Goal: Information Seeking & Learning: Learn about a topic

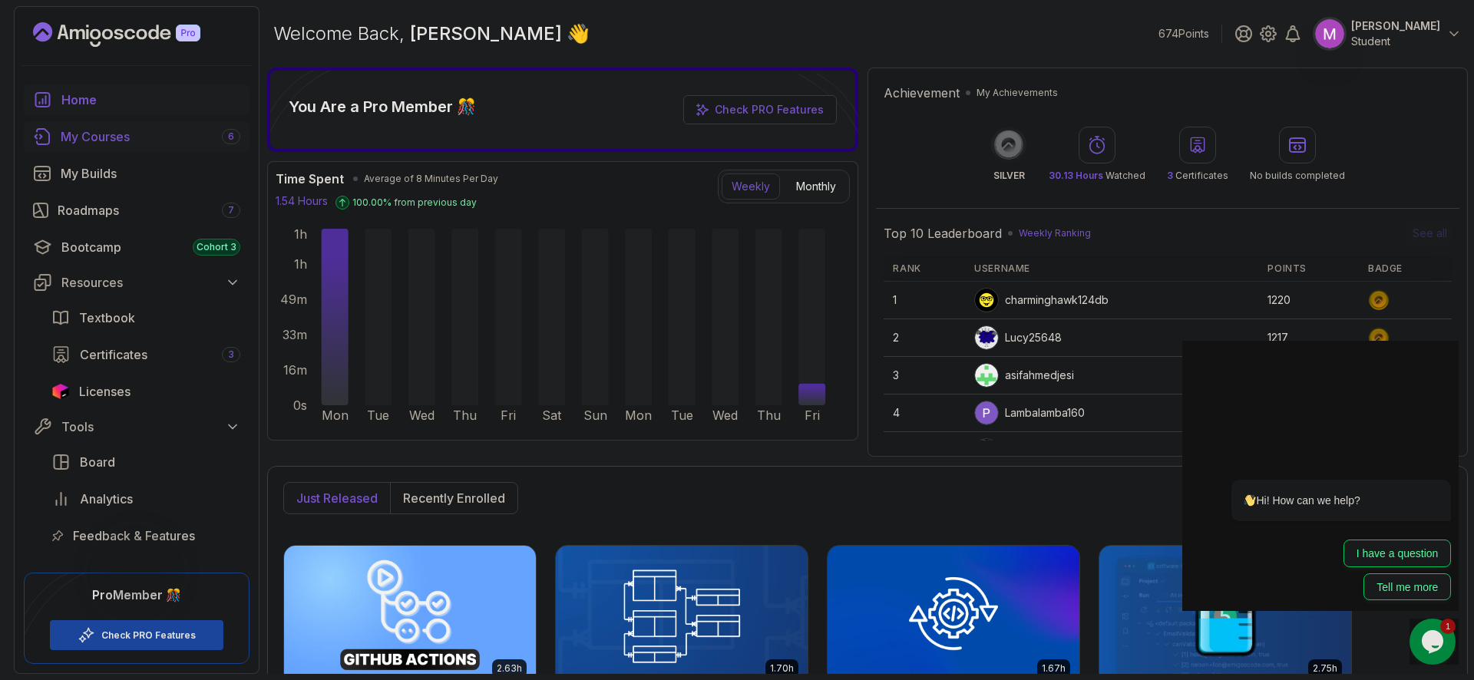
click at [131, 139] on div "My Courses 6" at bounding box center [151, 136] width 180 height 18
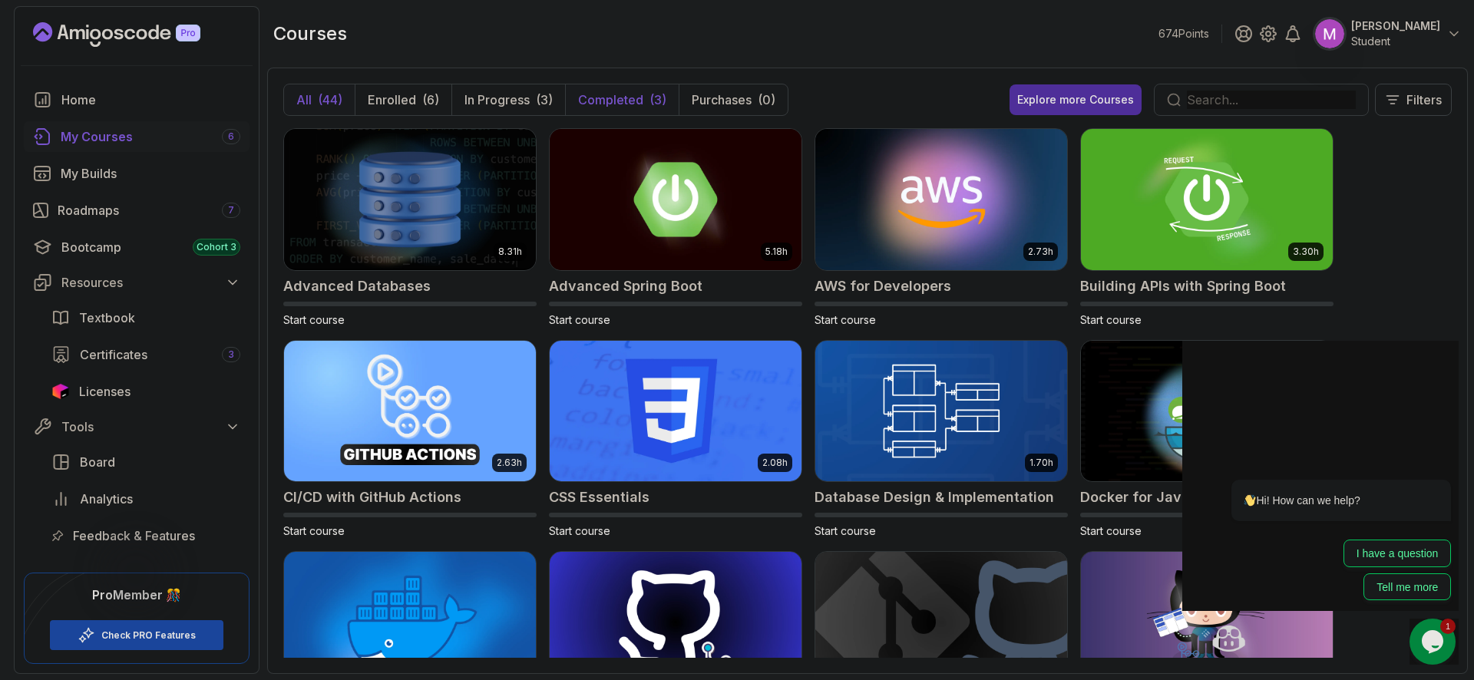
click at [646, 101] on button "Completed (3)" at bounding box center [622, 99] width 114 height 31
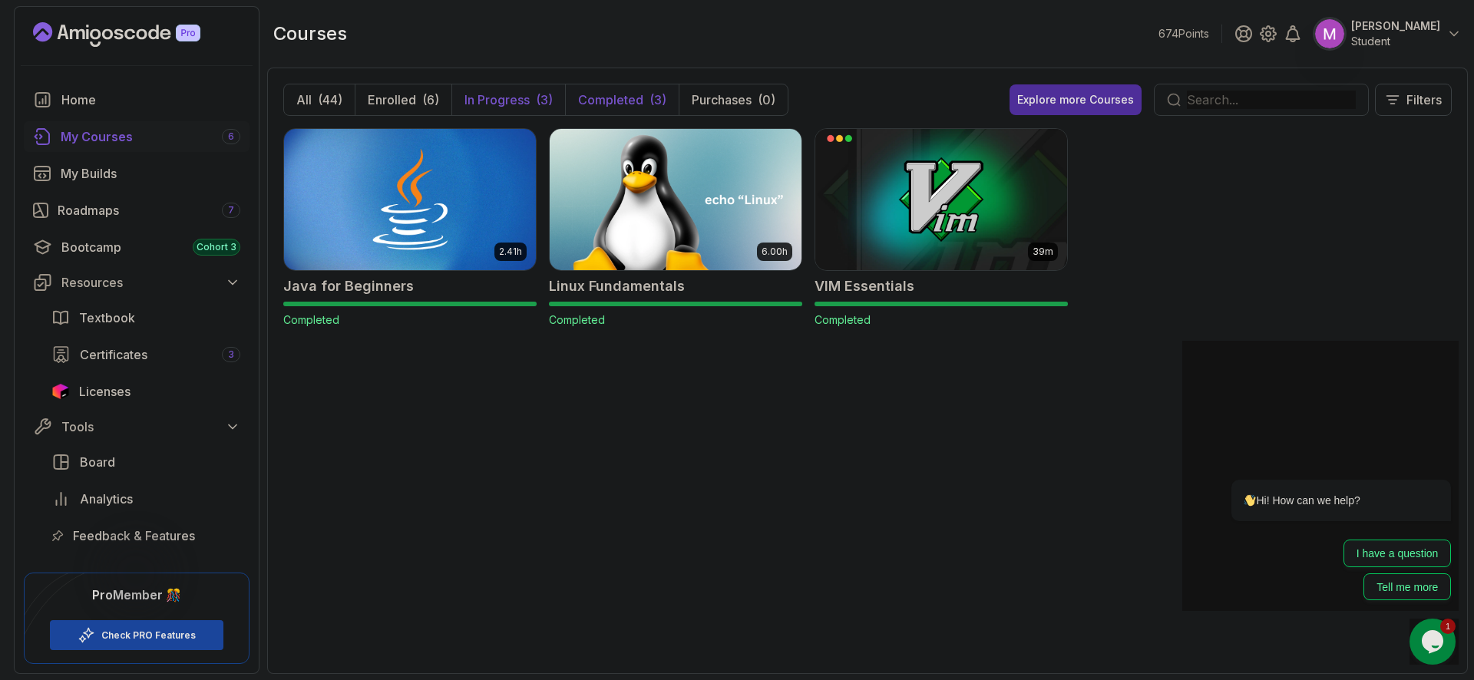
click at [492, 98] on p "In Progress" at bounding box center [497, 100] width 65 height 18
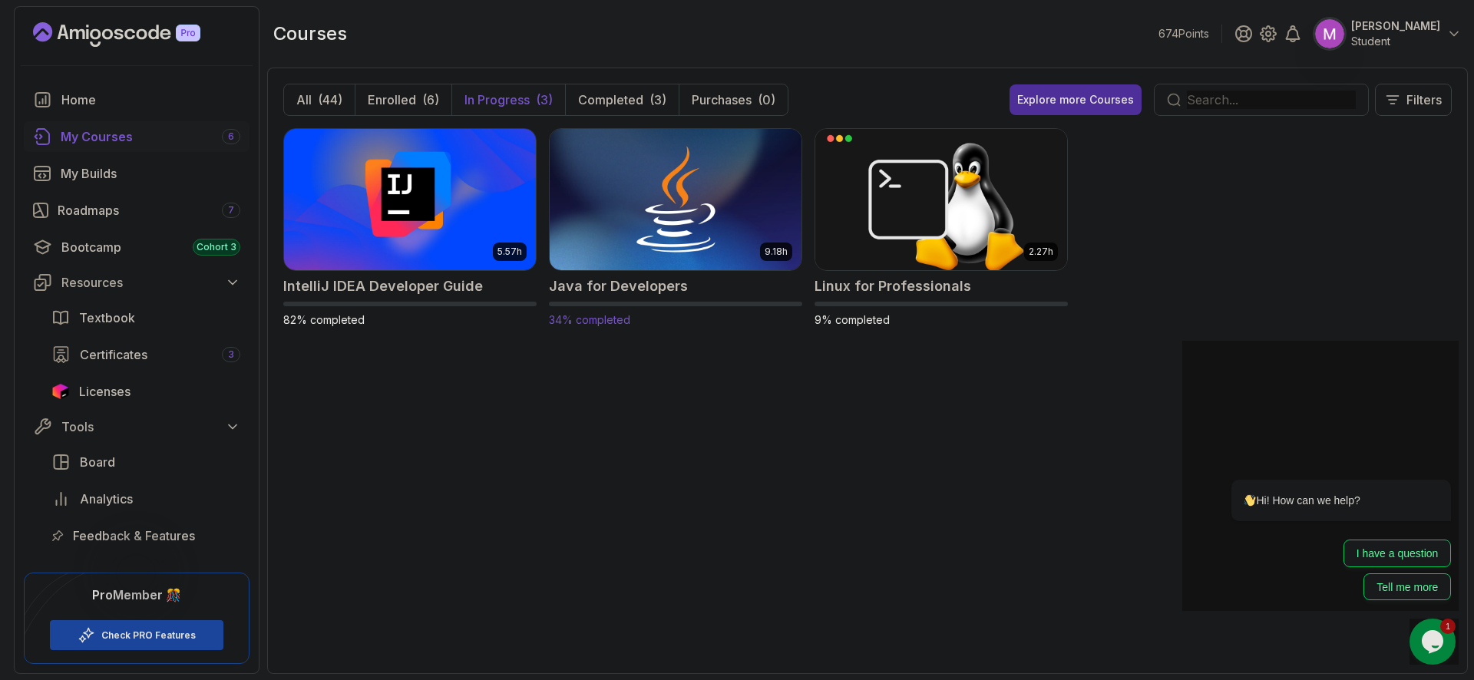
click at [670, 217] on img at bounding box center [676, 199] width 264 height 148
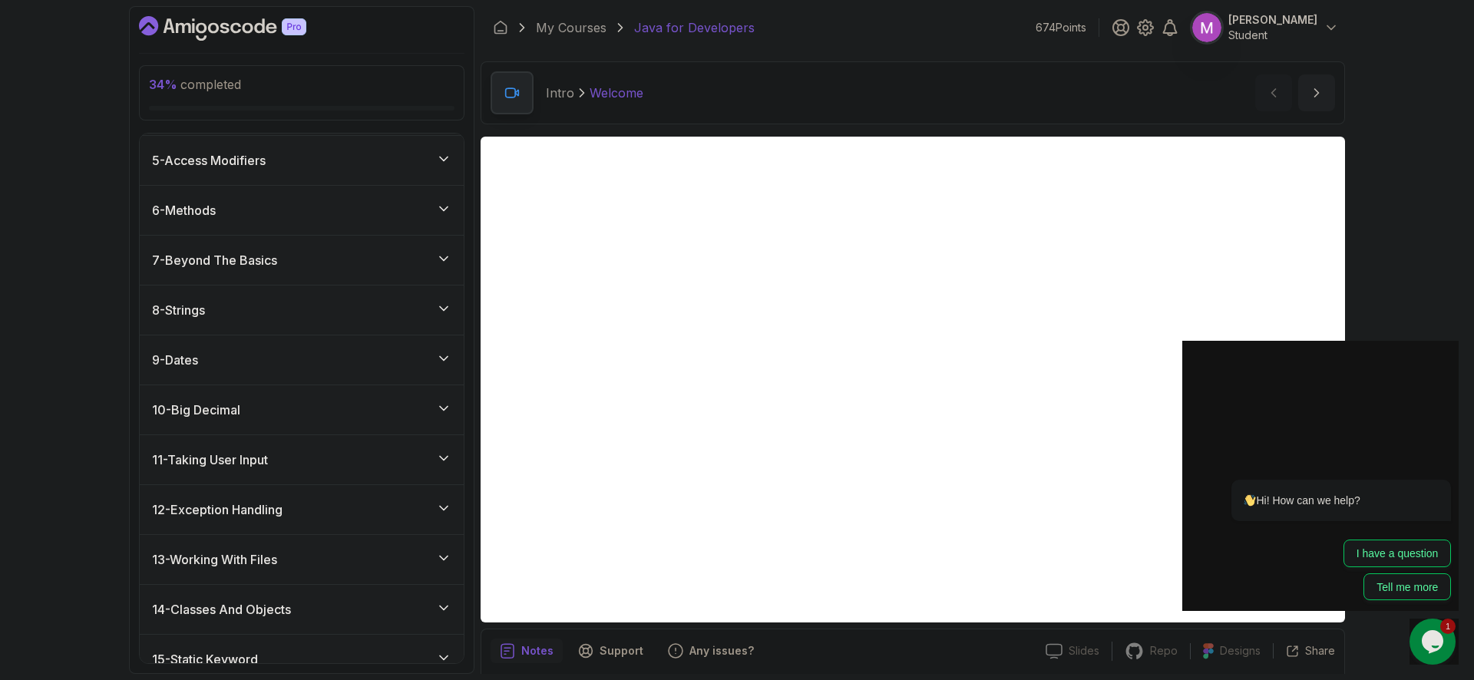
click at [362, 273] on div "7 - Beyond The Basics" at bounding box center [302, 260] width 324 height 49
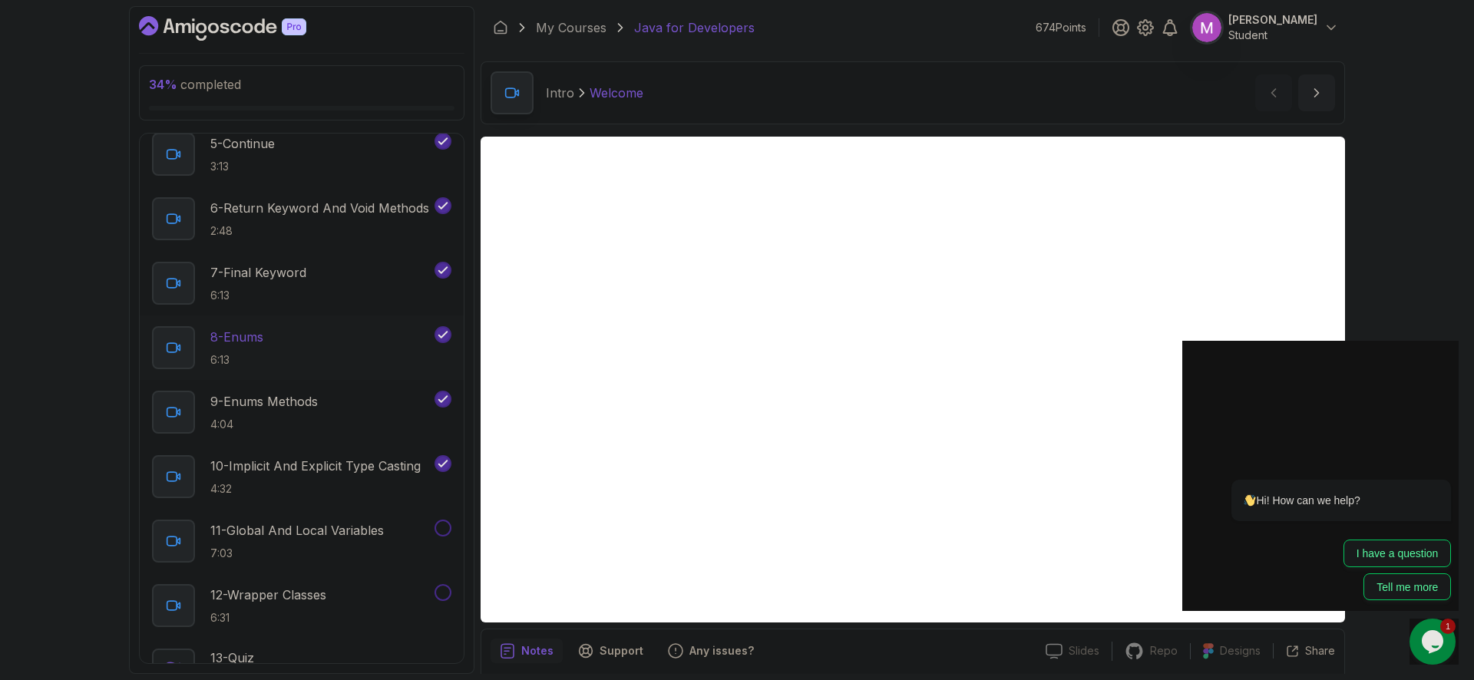
scroll to position [754, 0]
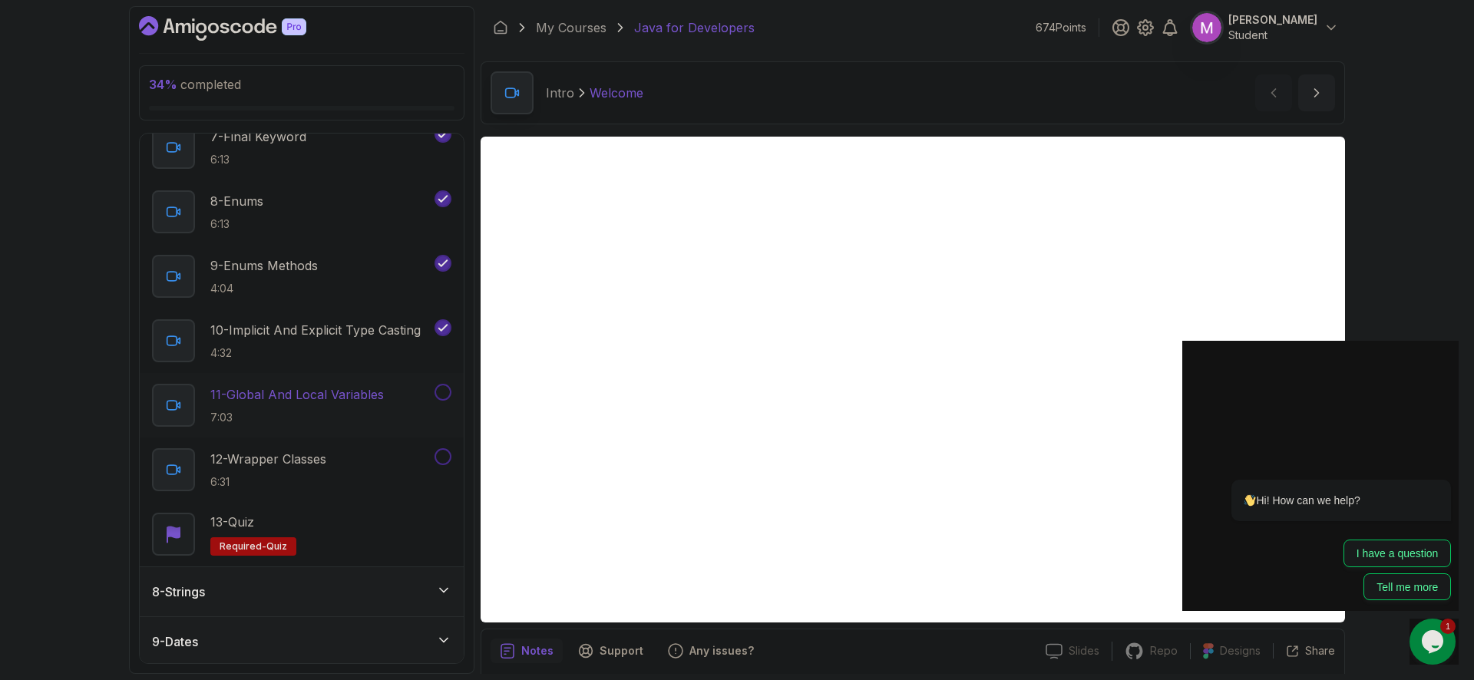
click at [332, 390] on p "11 - Global And Local Variables" at bounding box center [297, 394] width 174 height 18
drag, startPoint x: 1444, startPoint y: 456, endPoint x: 2627, endPoint y: 797, distance: 1230.6
click at [1444, 456] on icon "Chat attention grabber" at bounding box center [1442, 458] width 12 height 16
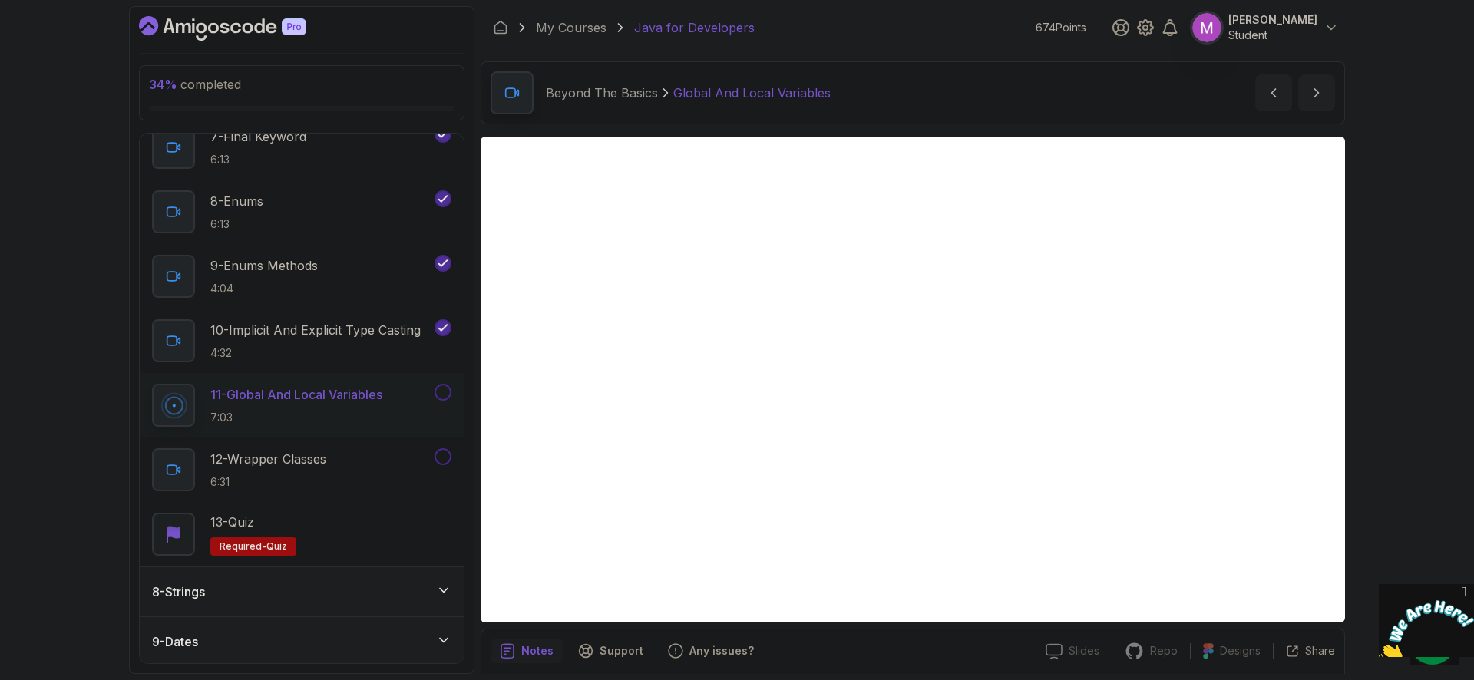
click at [1465, 593] on icon "Close" at bounding box center [1464, 592] width 14 height 16
click at [1429, 347] on div "34 % completed 1 - Intro 2 - Loops 3 - If Statements 4 - Packages 5 - Access Mo…" at bounding box center [737, 340] width 1474 height 680
click at [1436, 640] on icon "$i18n('chat', 'chat_widget')" at bounding box center [1432, 641] width 21 height 23
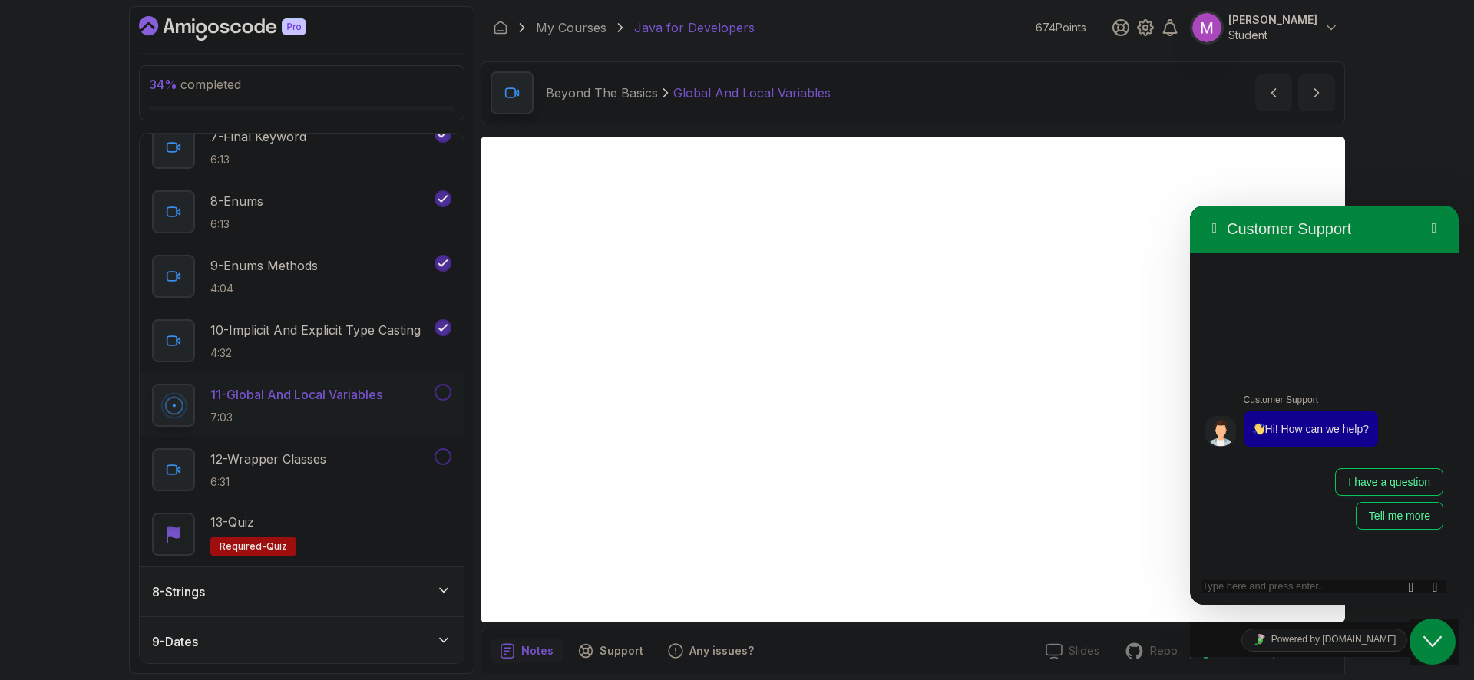
click at [1443, 644] on div "Close Chat This icon closes the chat window." at bounding box center [1433, 642] width 46 height 18
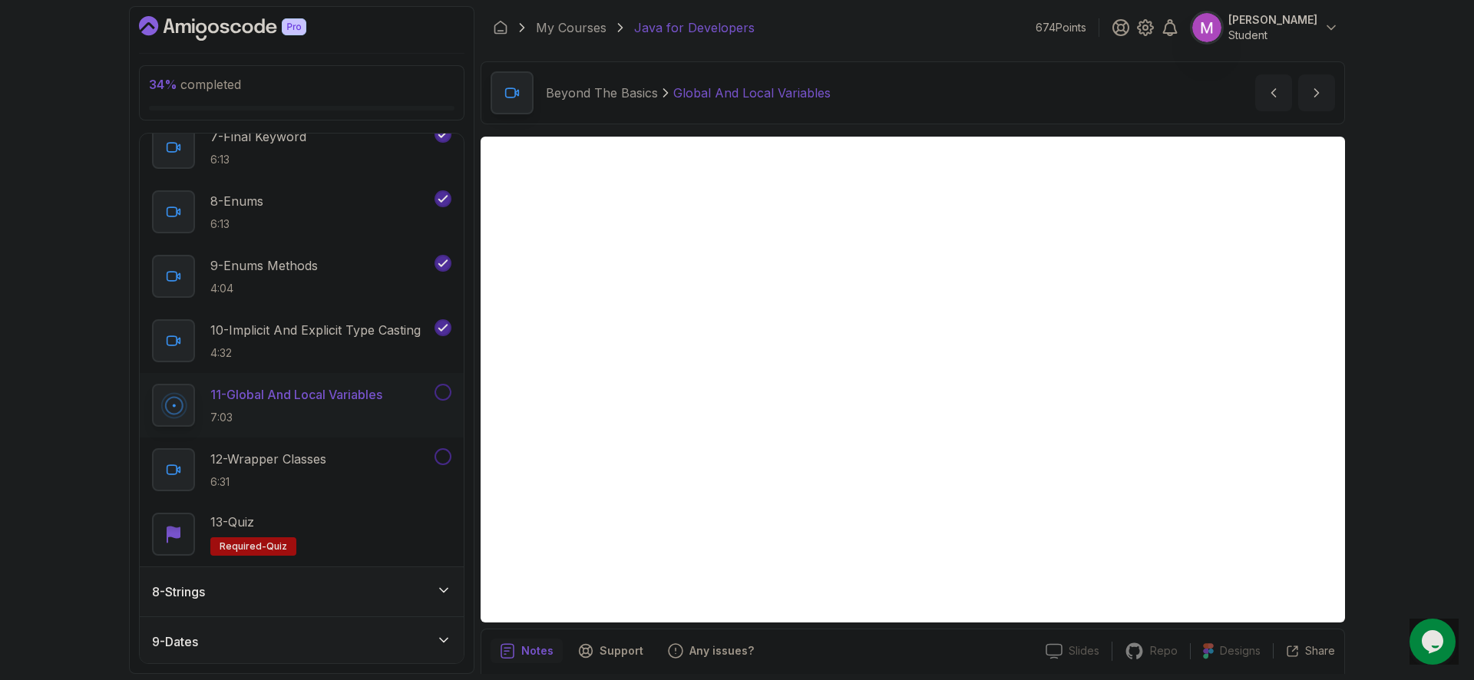
click at [1425, 245] on div "34 % completed 1 - Intro 2 - Loops 3 - If Statements 4 - Packages 5 - Access Mo…" at bounding box center [737, 340] width 1474 height 680
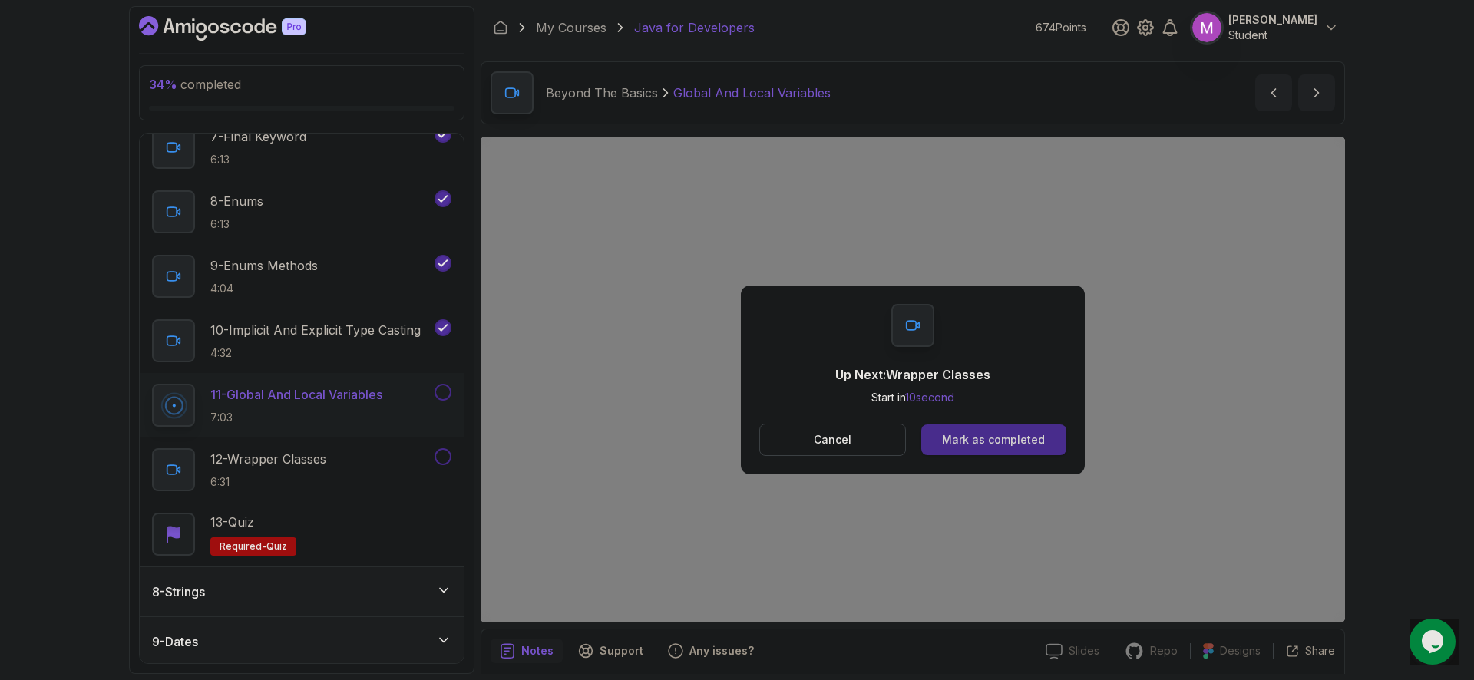
click at [1020, 446] on div "Mark as completed" at bounding box center [993, 439] width 103 height 15
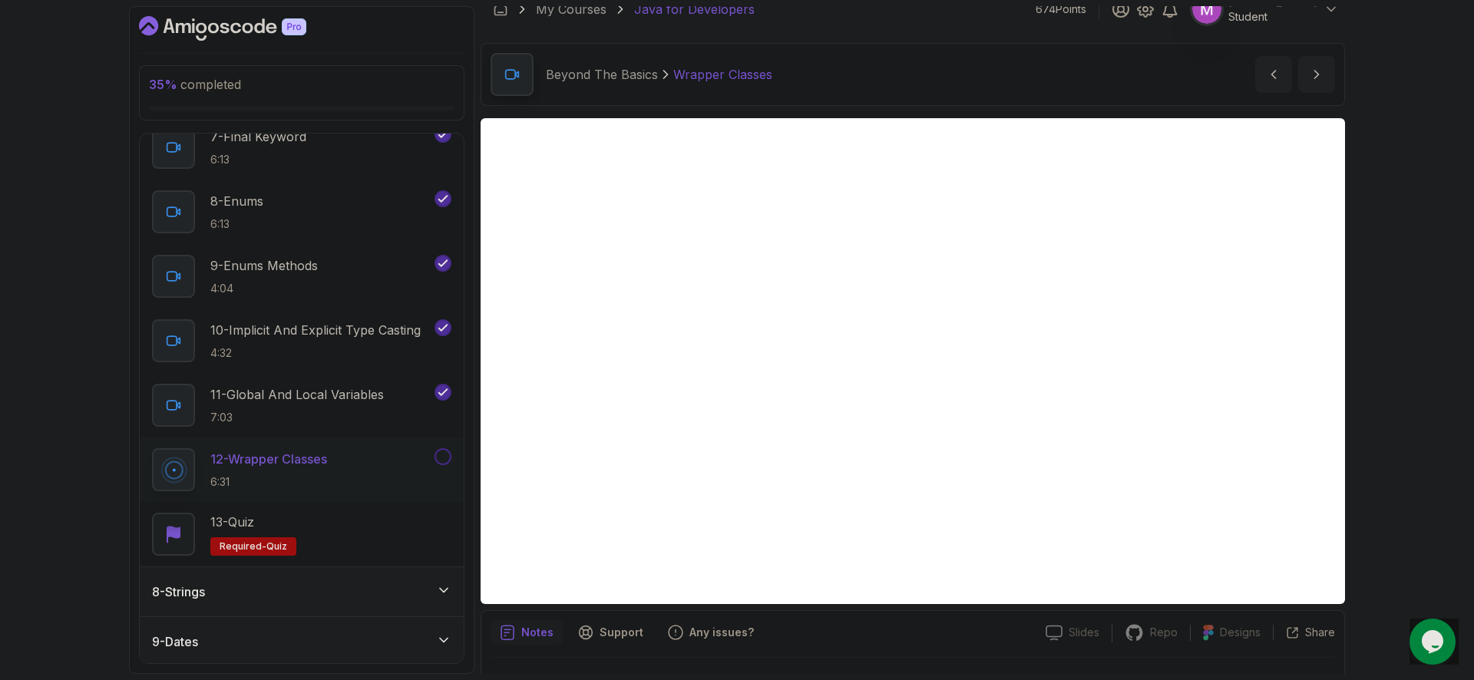
scroll to position [55, 0]
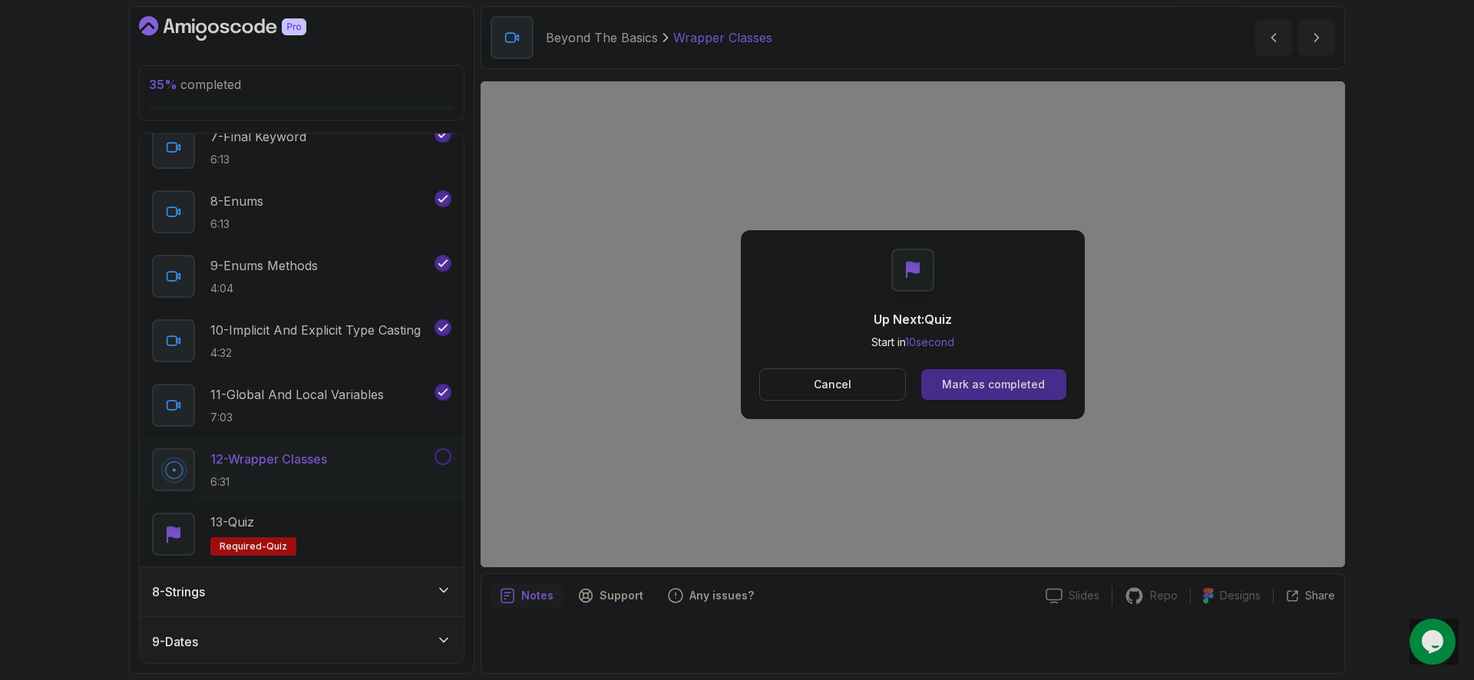
click at [1035, 395] on button "Mark as completed" at bounding box center [993, 384] width 145 height 31
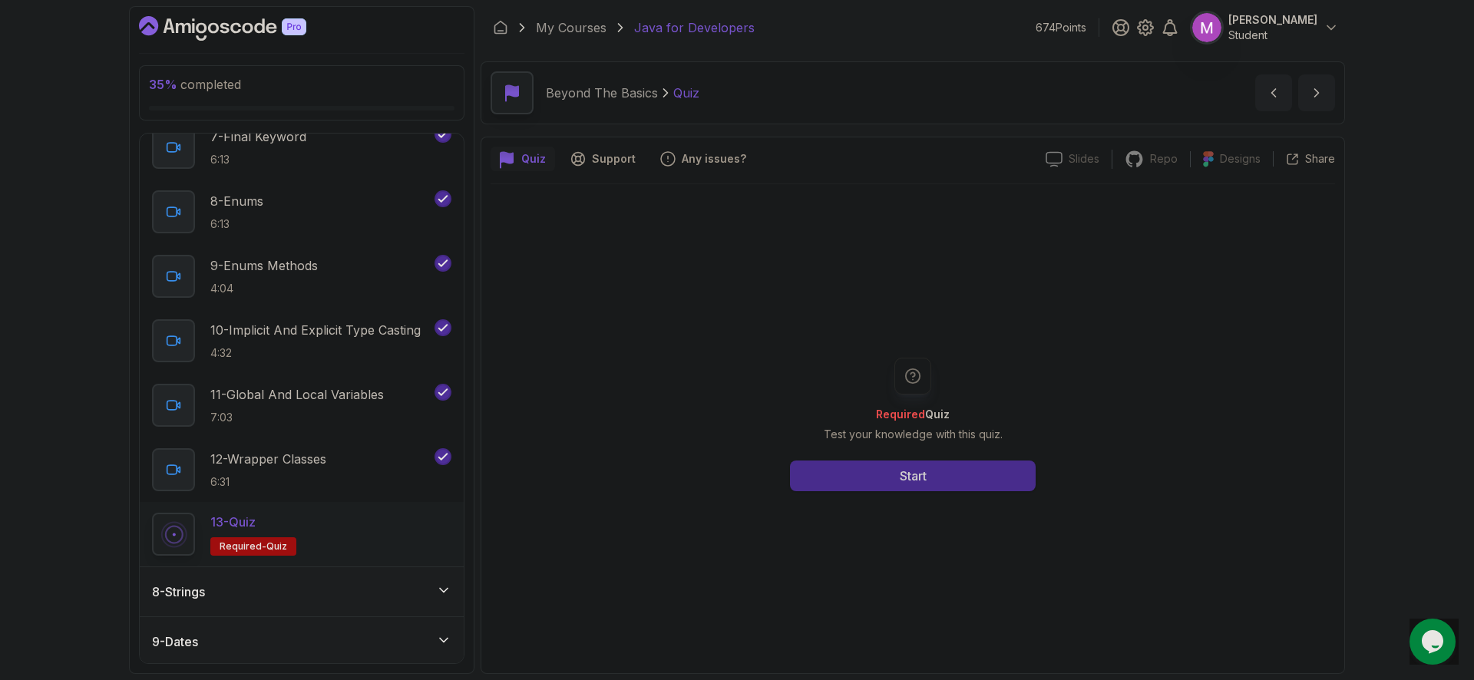
click at [966, 486] on button "Start" at bounding box center [913, 476] width 246 height 31
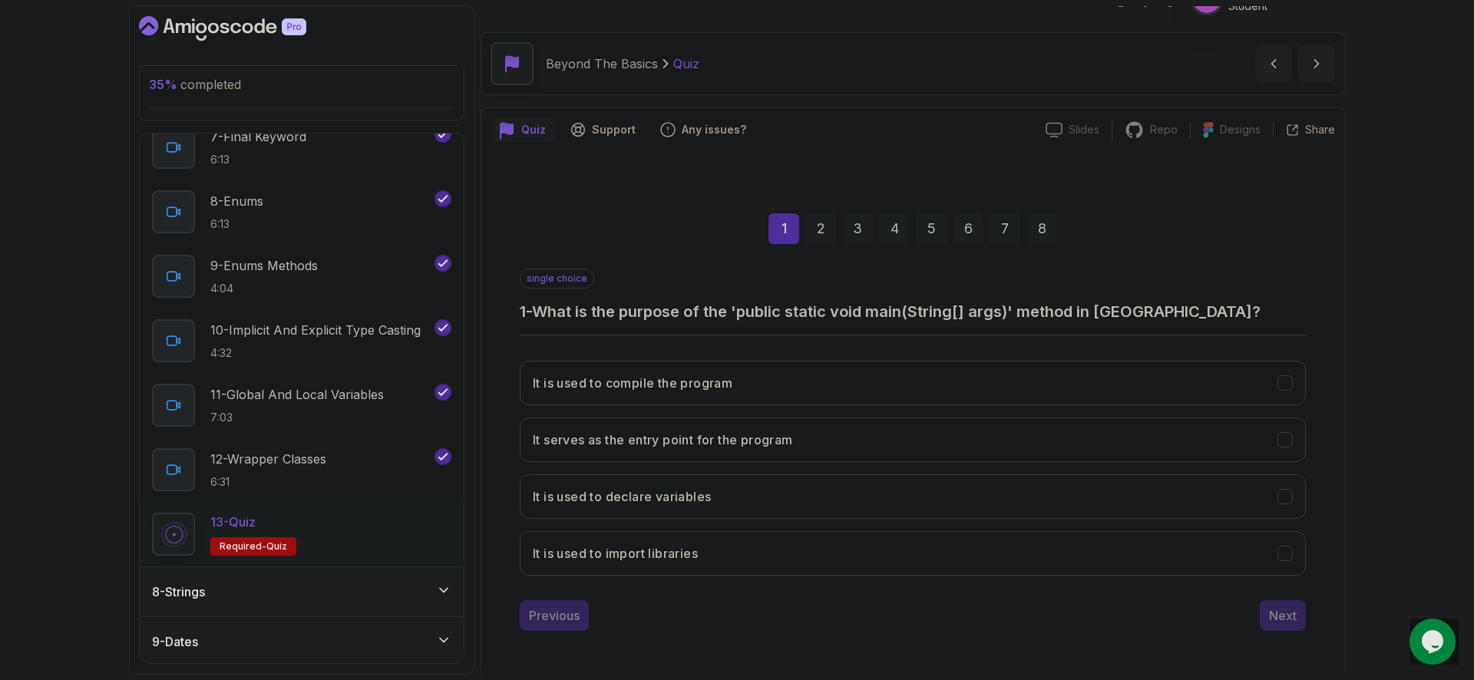
scroll to position [30, 0]
click at [867, 437] on button "It serves as the entry point for the program" at bounding box center [913, 439] width 786 height 45
click at [1293, 616] on div "Next" at bounding box center [1283, 615] width 28 height 18
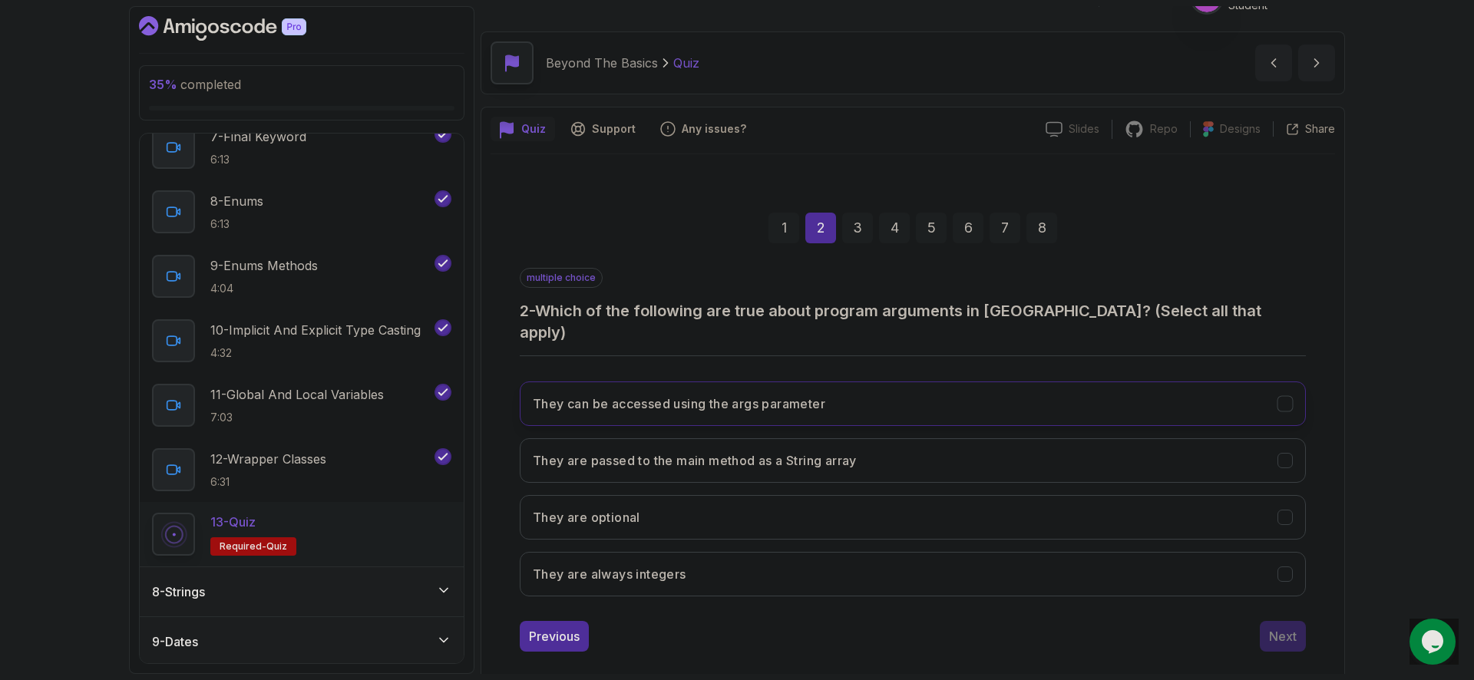
click at [920, 384] on button "They can be accessed using the args parameter" at bounding box center [913, 404] width 786 height 45
click at [914, 438] on button "They are passed to the main method as a String array" at bounding box center [913, 460] width 786 height 45
click at [834, 495] on button "They are optional" at bounding box center [913, 517] width 786 height 45
click at [1281, 627] on div "Next" at bounding box center [1283, 636] width 28 height 18
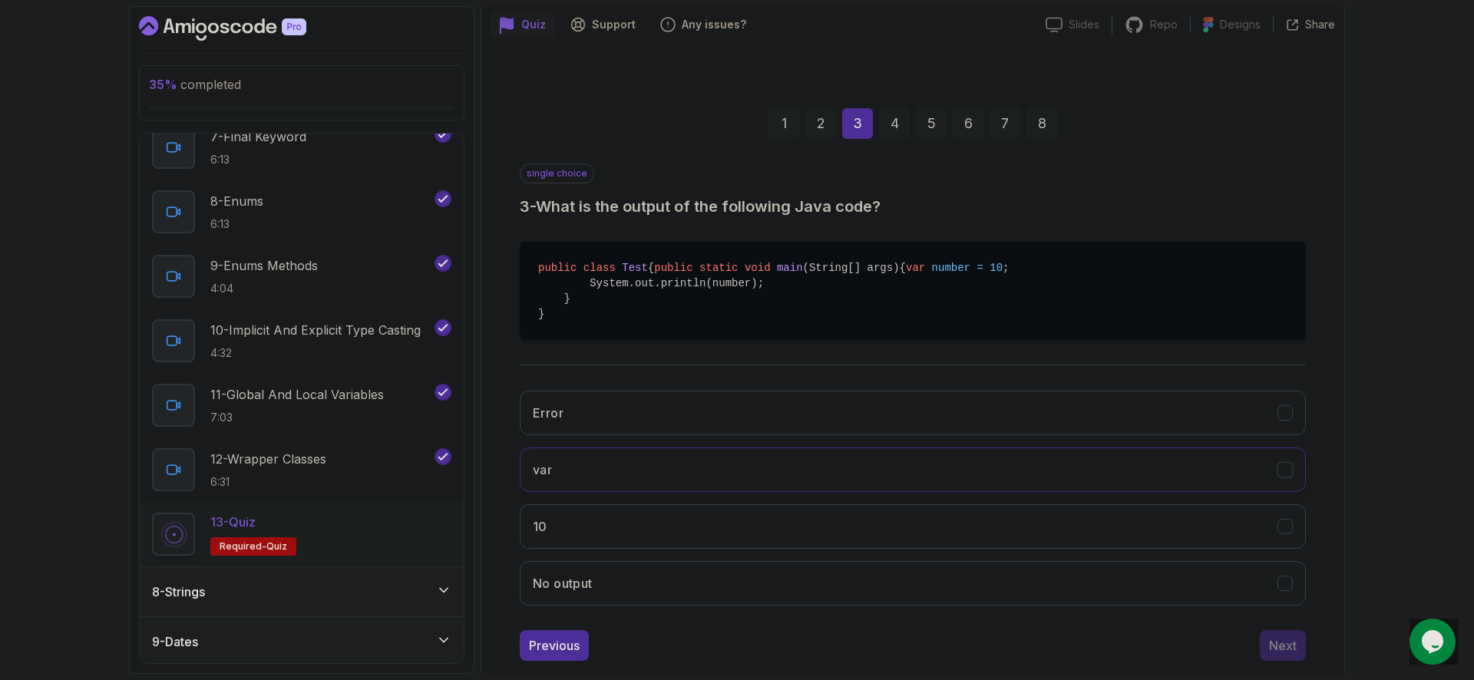
scroll to position [196, 0]
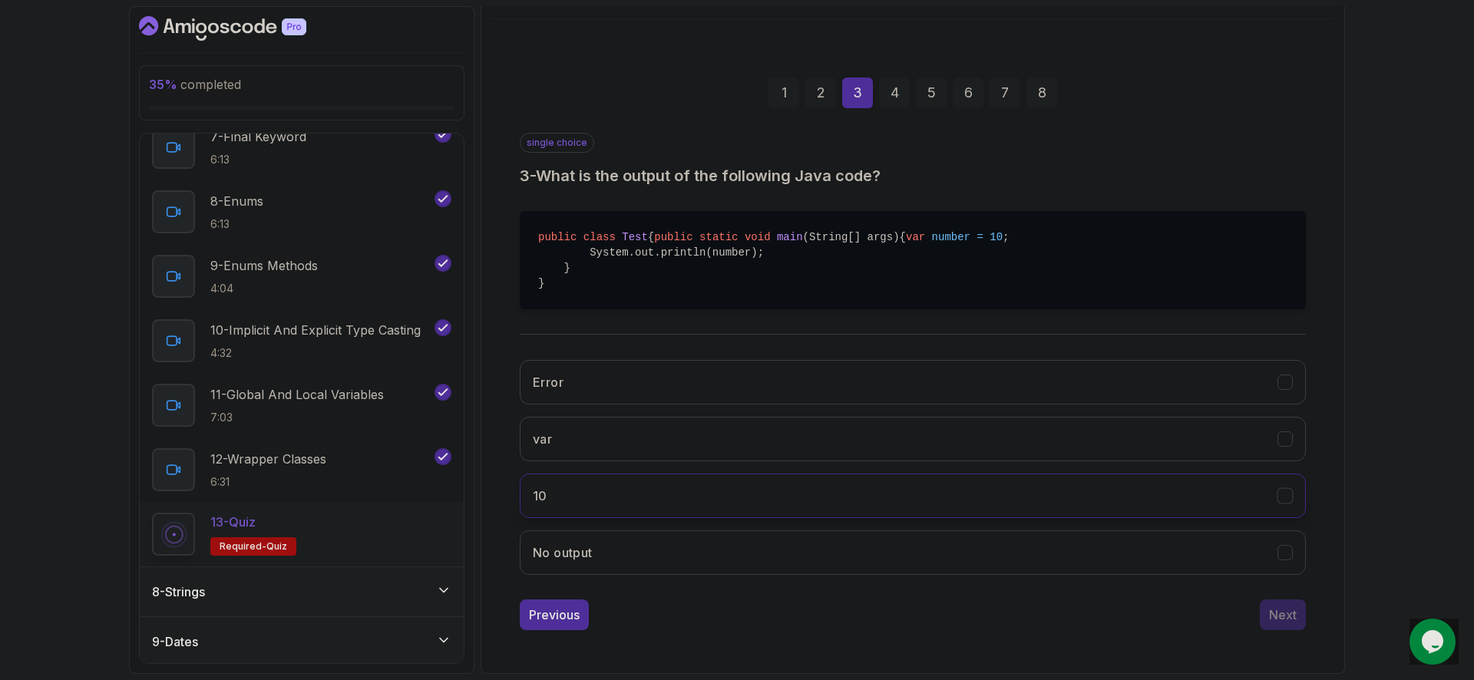
click at [724, 486] on button "10" at bounding box center [913, 496] width 786 height 45
click at [1267, 605] on div "single choice 3 - What is the output of the following Java code? public class T…" at bounding box center [913, 382] width 786 height 498
click at [1279, 613] on div "Next" at bounding box center [1283, 615] width 28 height 18
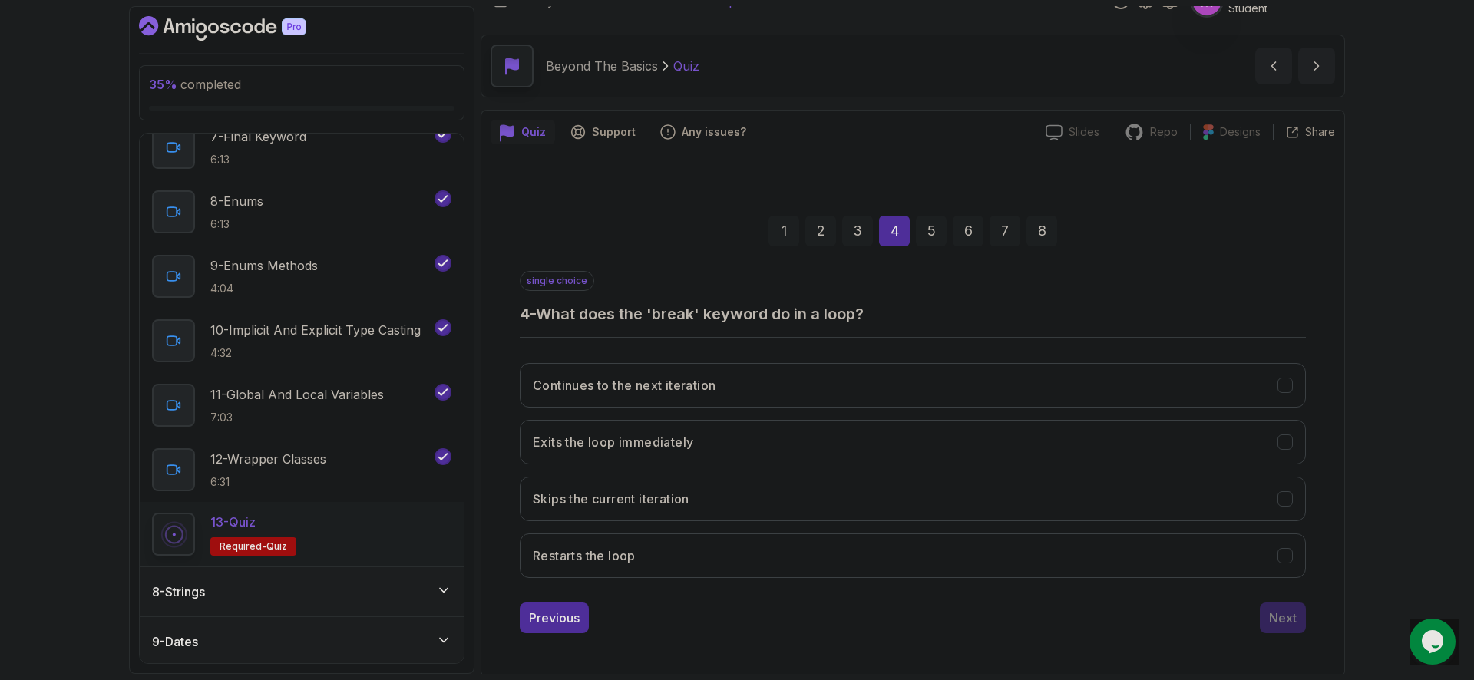
scroll to position [27, 0]
click at [723, 443] on button "Exits the loop immediately" at bounding box center [913, 442] width 786 height 45
click at [1291, 623] on div "Next" at bounding box center [1283, 618] width 28 height 18
click at [913, 488] on button "Skips the current iteration and continues with the next one" at bounding box center [913, 499] width 786 height 45
click at [1294, 619] on div "Next" at bounding box center [1283, 618] width 28 height 18
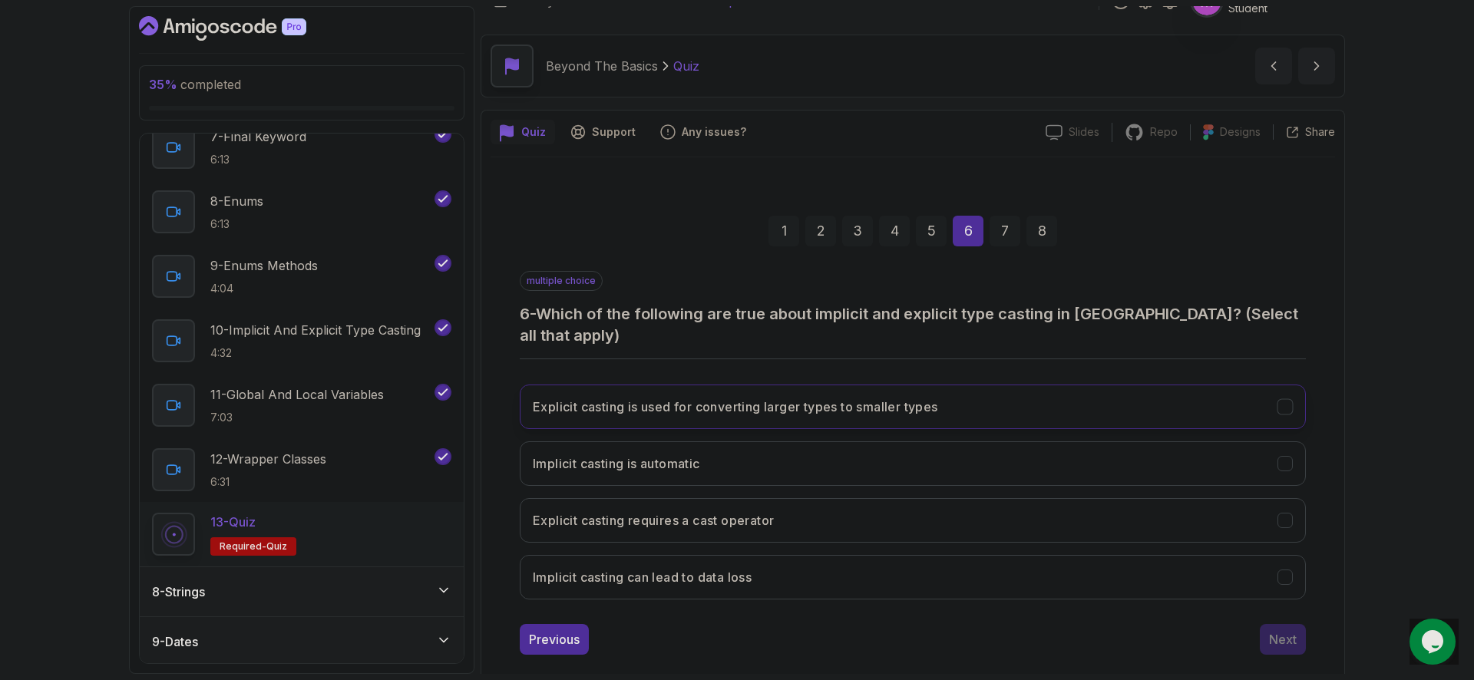
click at [955, 405] on button "Explicit casting is used for converting larger types to smaller types" at bounding box center [913, 407] width 786 height 45
click at [837, 448] on button "Implicit casting is automatic" at bounding box center [913, 463] width 786 height 45
click at [793, 498] on button "Explicit casting requires a cast operator" at bounding box center [913, 520] width 786 height 45
click at [1287, 630] on div "Next" at bounding box center [1283, 639] width 28 height 18
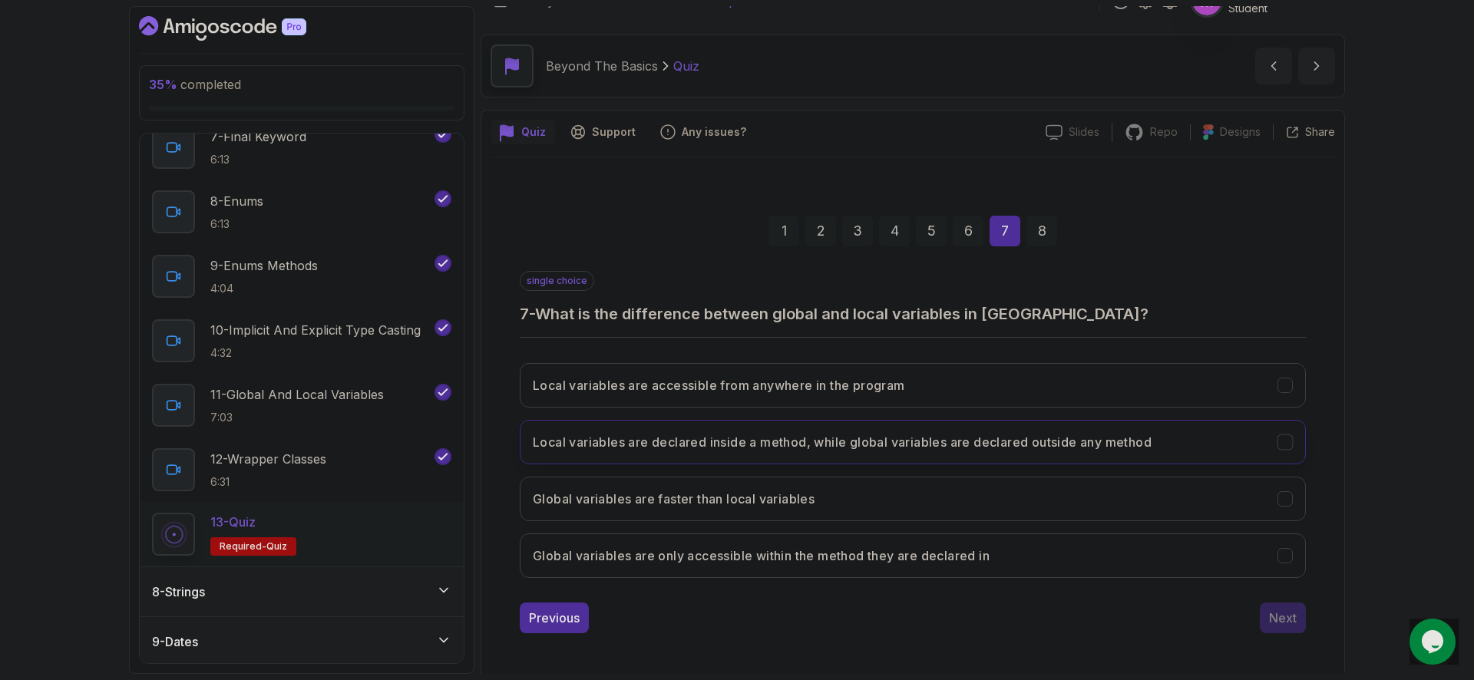
click at [987, 428] on button "Local variables are declared inside a method, while global variables are declar…" at bounding box center [913, 442] width 786 height 45
click at [1287, 627] on div "Next" at bounding box center [1283, 618] width 28 height 18
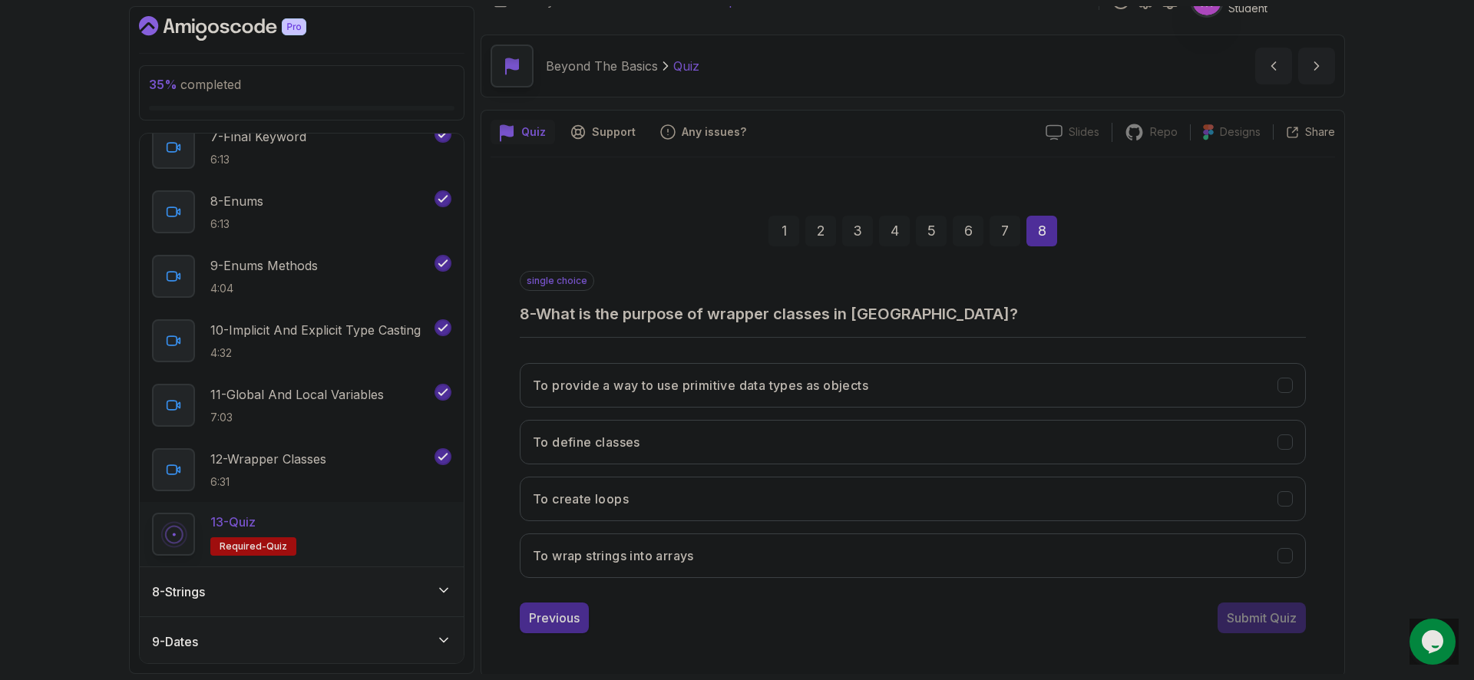
click at [543, 625] on div "Previous" at bounding box center [554, 618] width 51 height 18
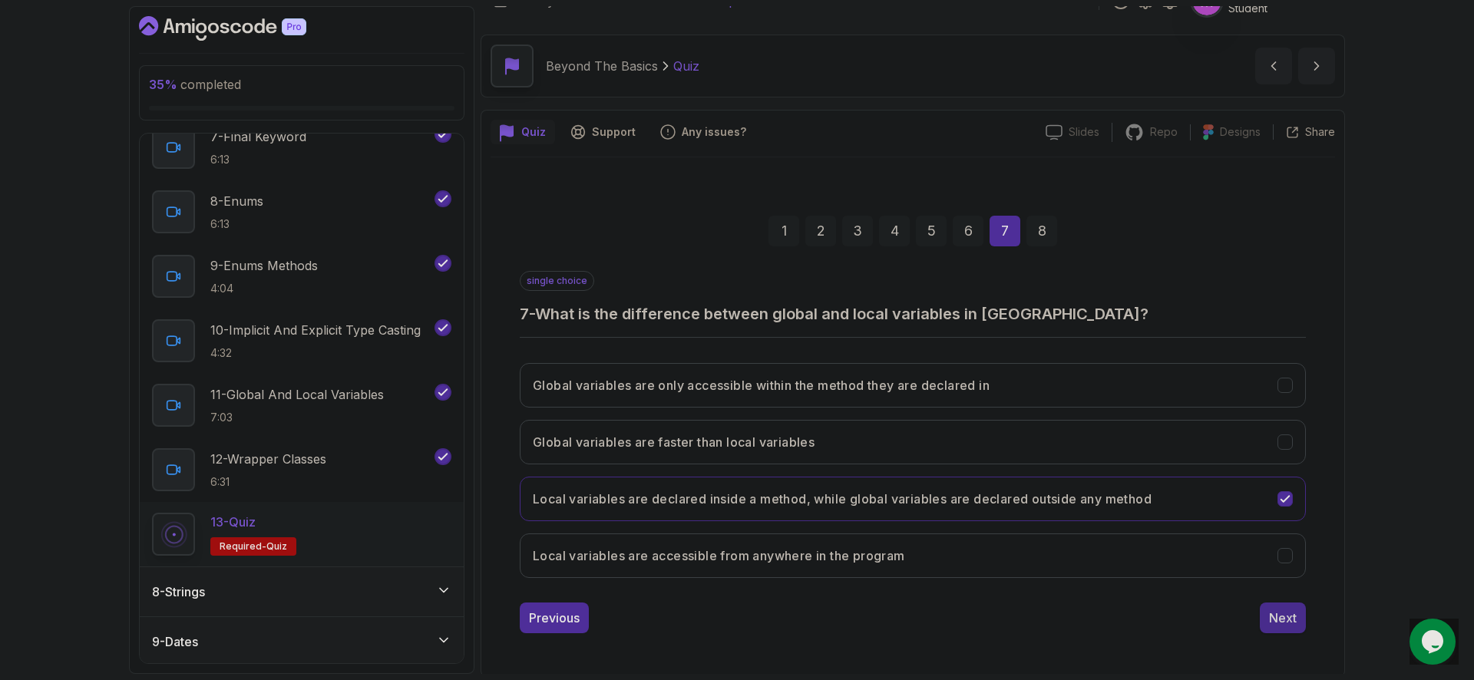
click at [1288, 619] on div "Next" at bounding box center [1283, 618] width 28 height 18
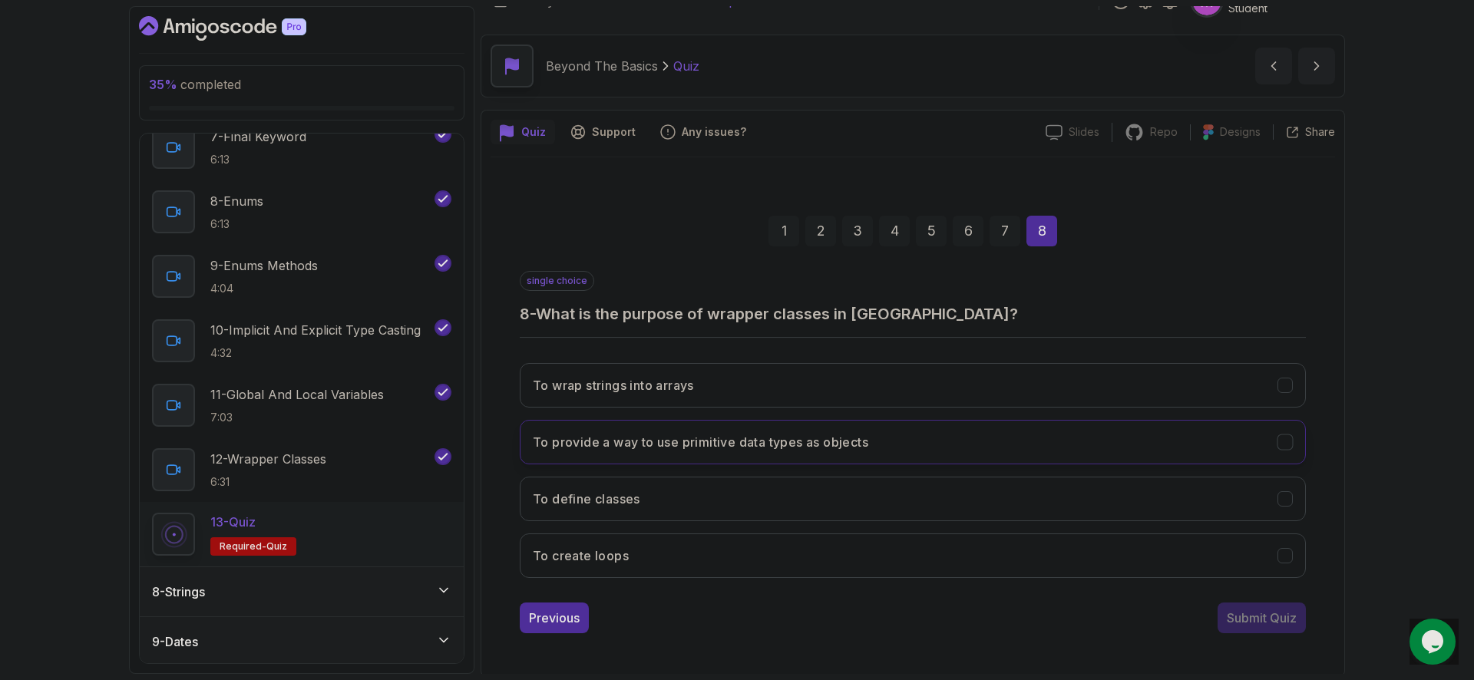
click at [906, 439] on button "To provide a way to use primitive data types as objects" at bounding box center [913, 442] width 786 height 45
click at [1268, 611] on div "Submit Quiz" at bounding box center [1262, 618] width 70 height 18
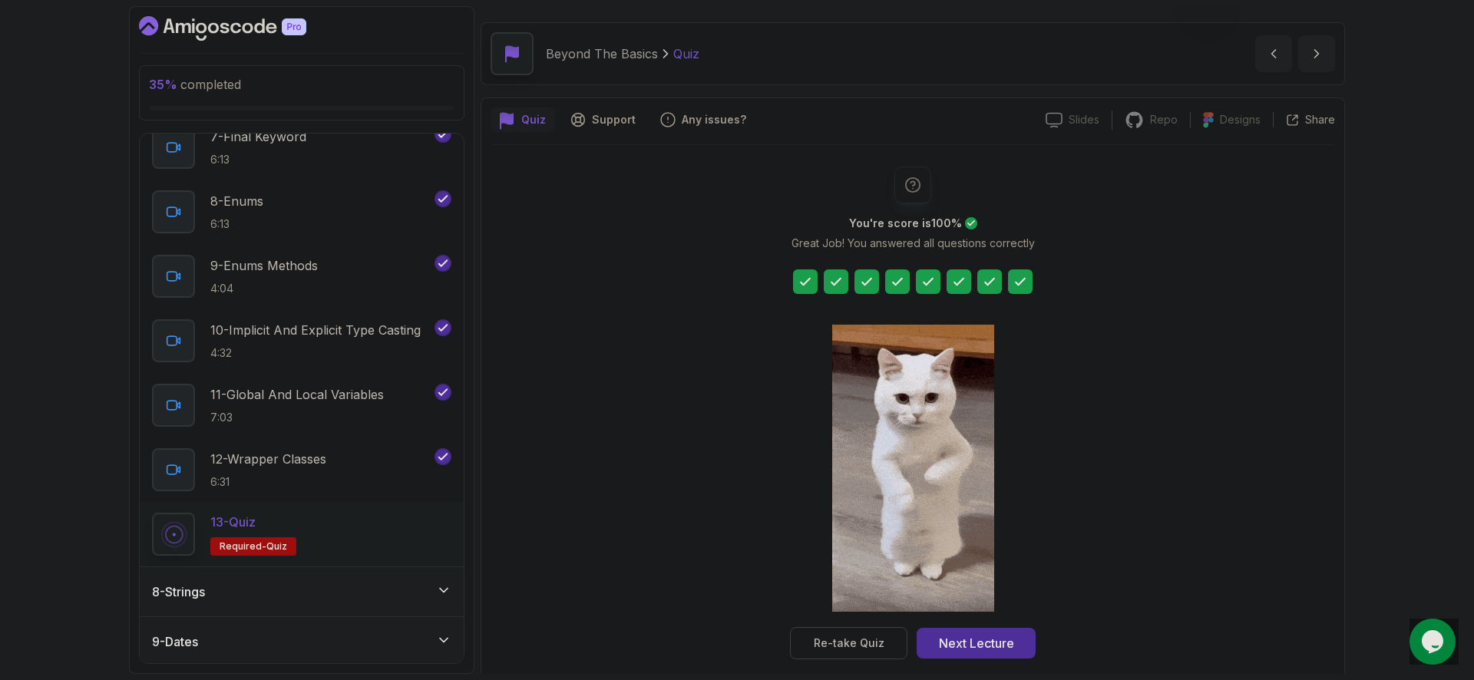
scroll to position [56, 0]
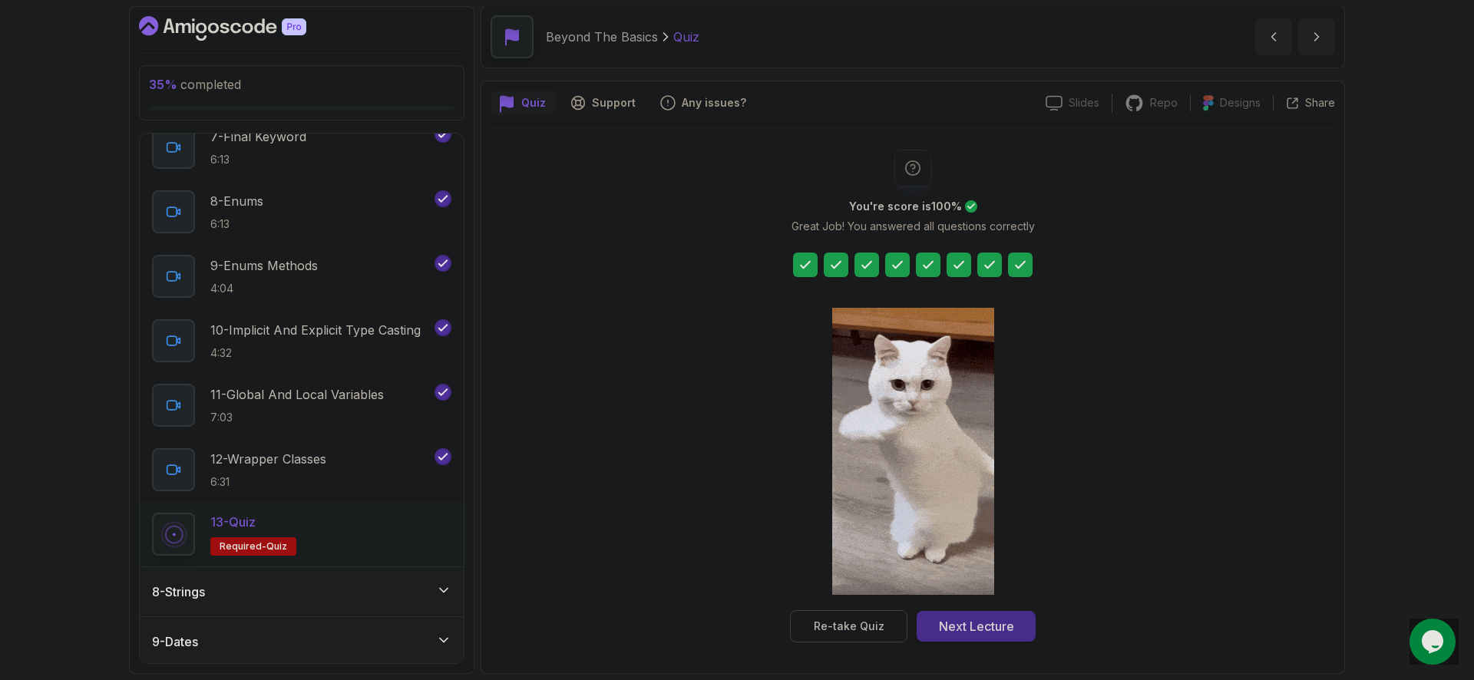
click at [1012, 620] on div "Next Lecture" at bounding box center [976, 626] width 75 height 18
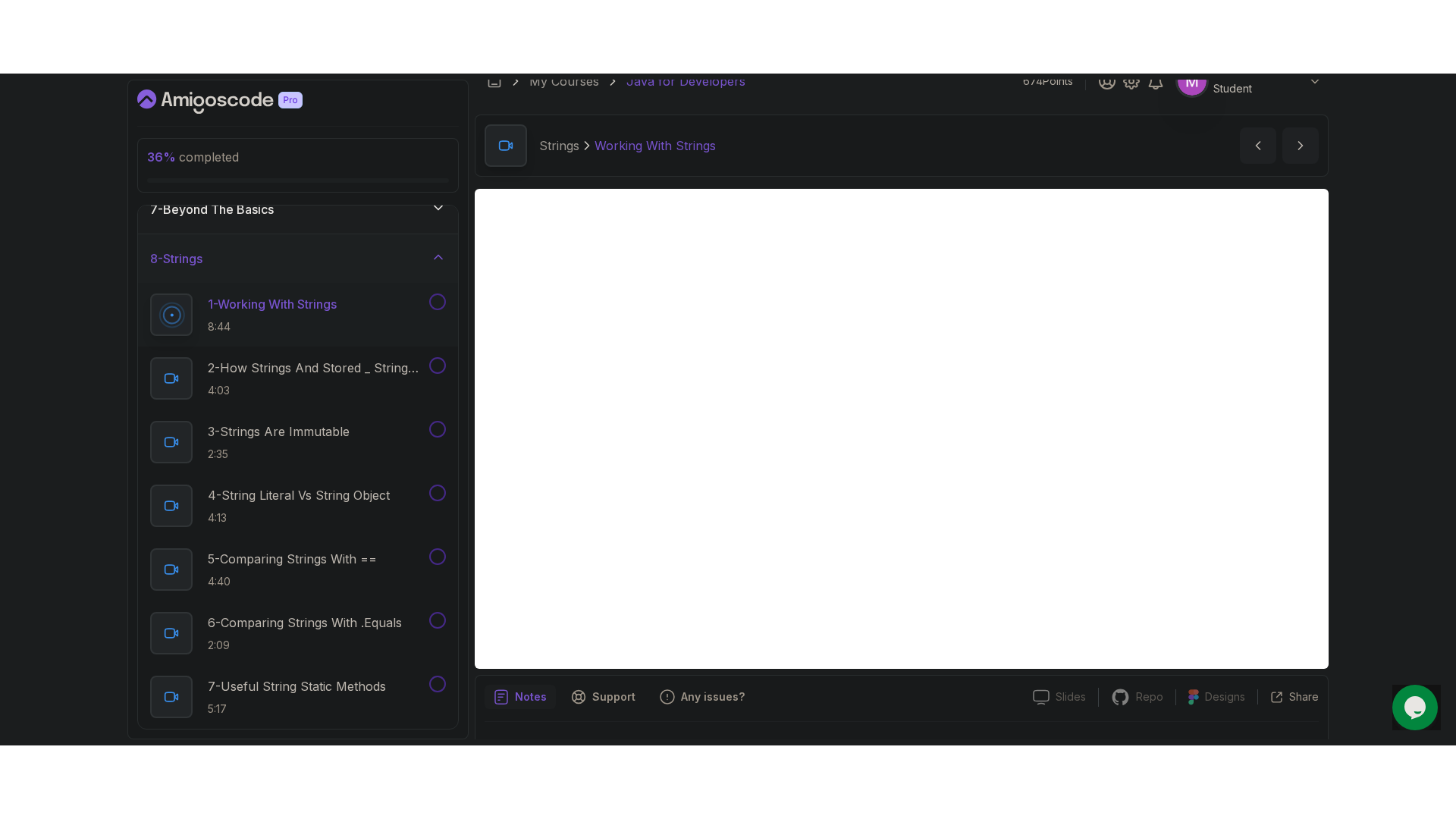
scroll to position [54, 0]
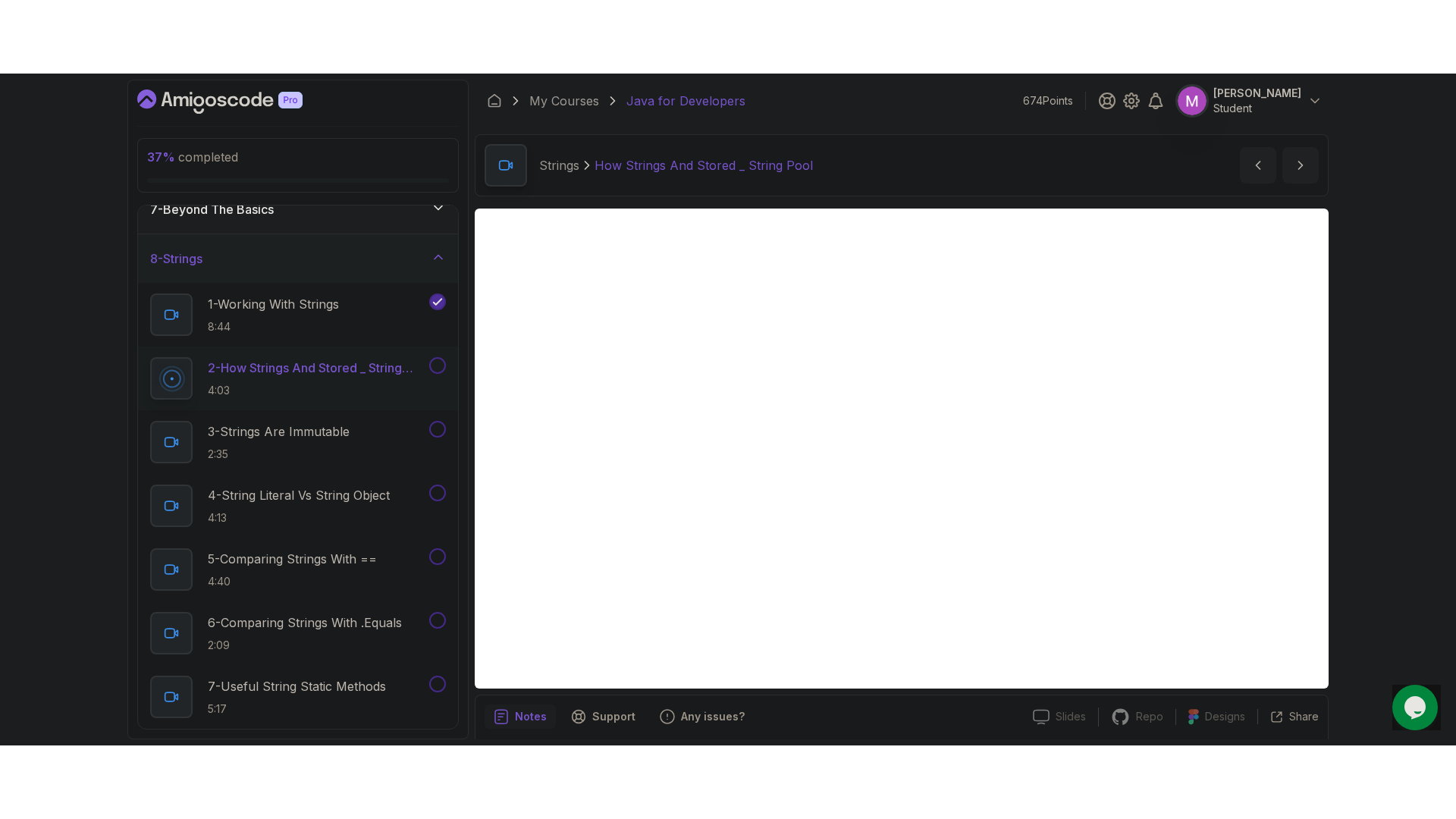
scroll to position [54, 0]
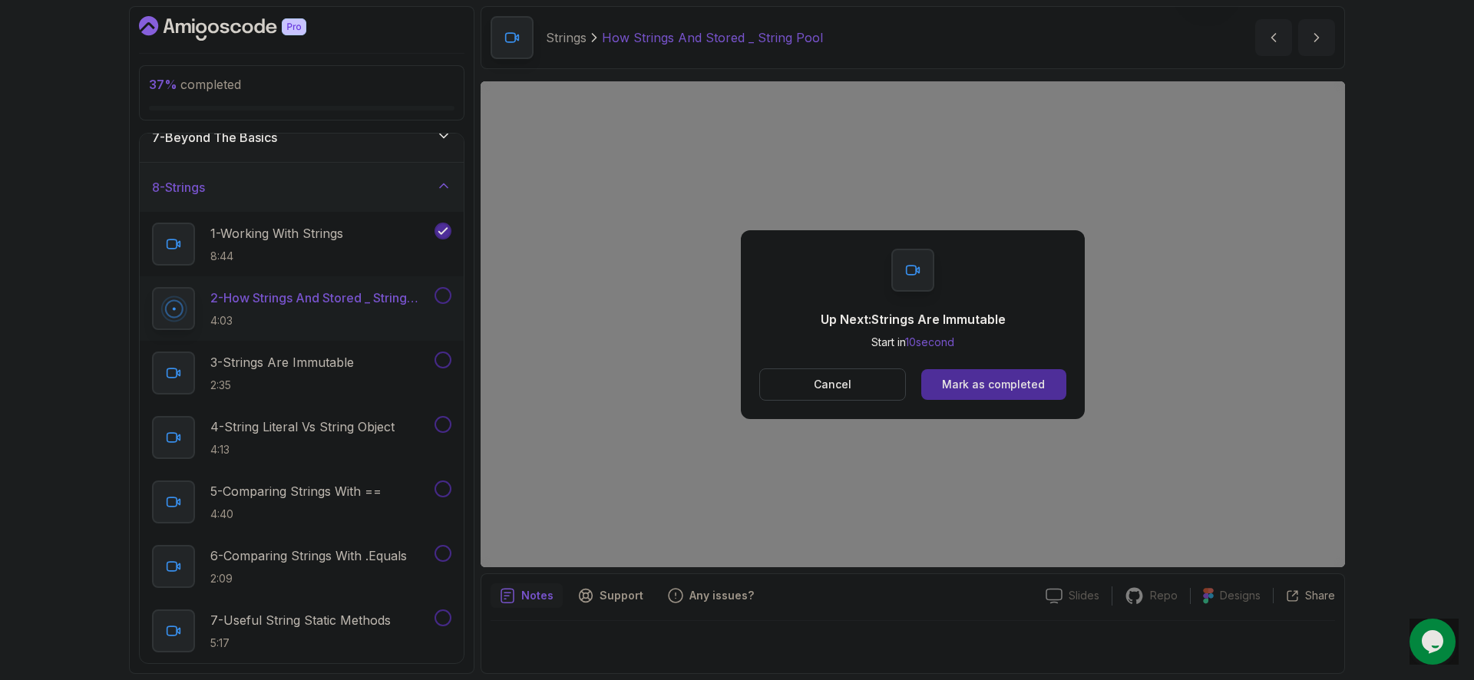
click at [1013, 366] on div "Up Next: Strings Are Immutable Start in 10 second Cancel Mark as completed" at bounding box center [913, 324] width 344 height 189
click at [1014, 384] on div "Mark as completed" at bounding box center [993, 384] width 103 height 15
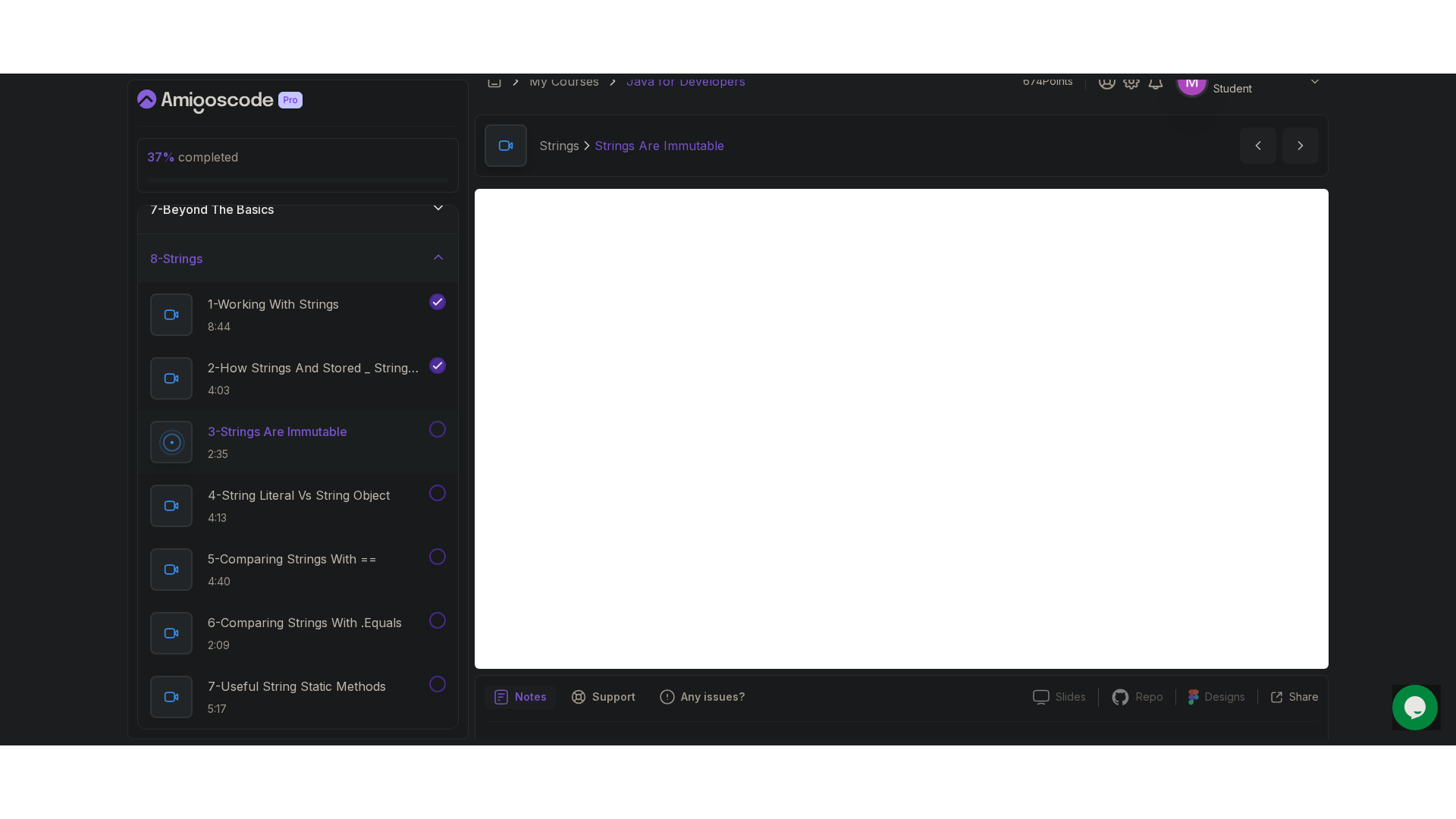
scroll to position [54, 0]
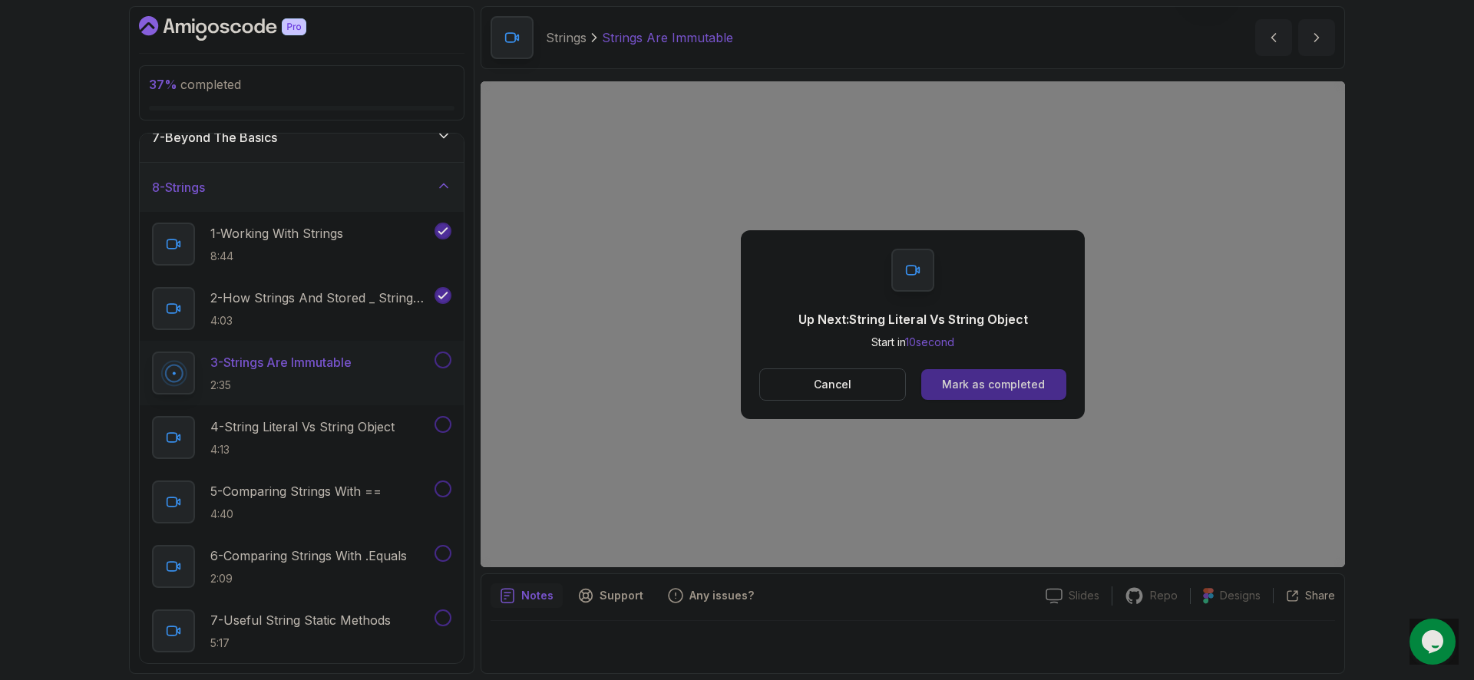
click at [993, 386] on div "Mark as completed" at bounding box center [993, 384] width 103 height 15
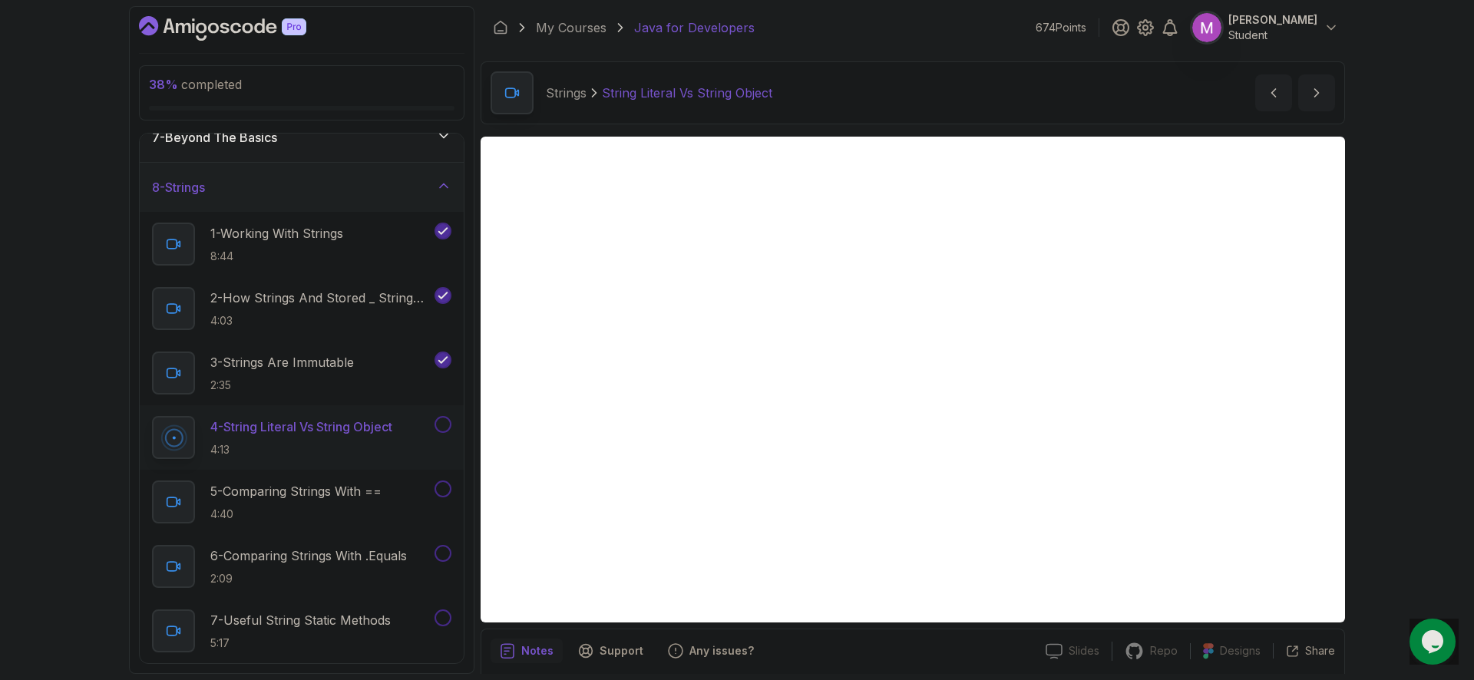
scroll to position [55, 0]
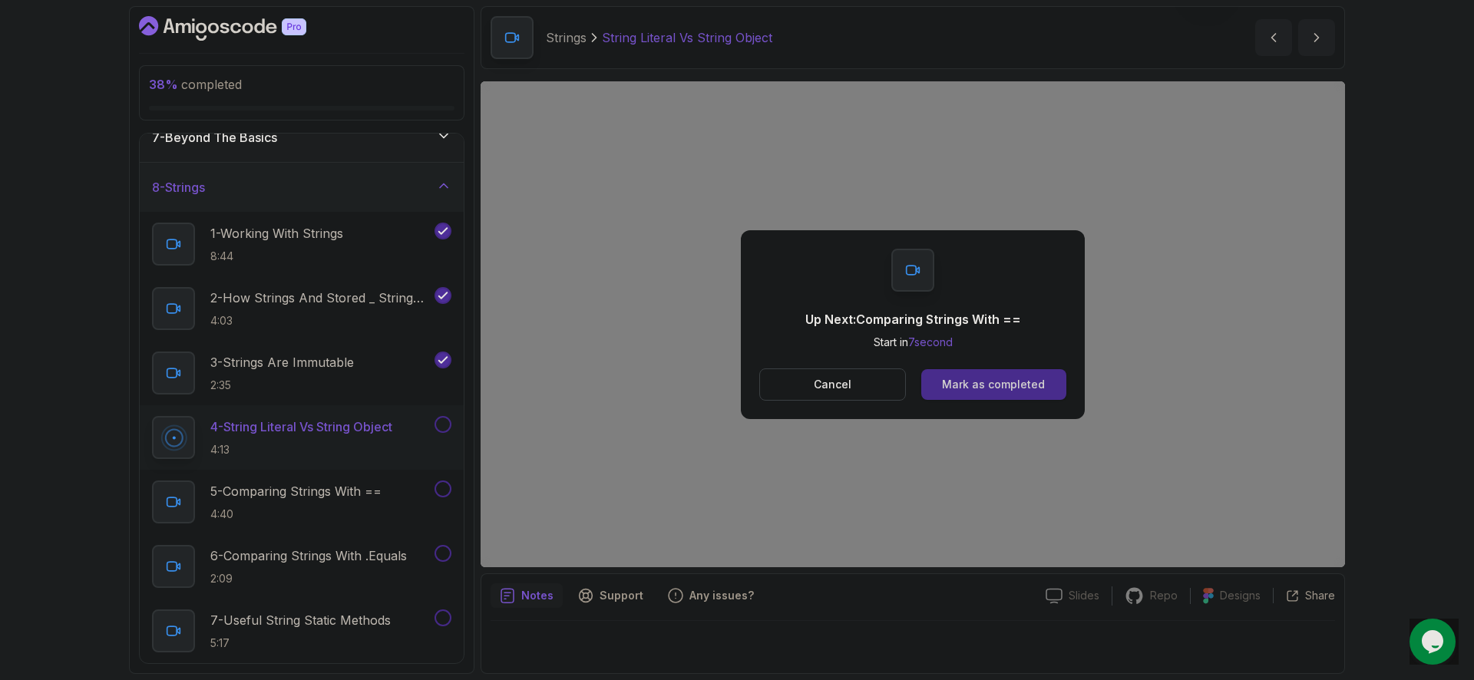
click at [1014, 387] on div "Mark as completed" at bounding box center [993, 384] width 103 height 15
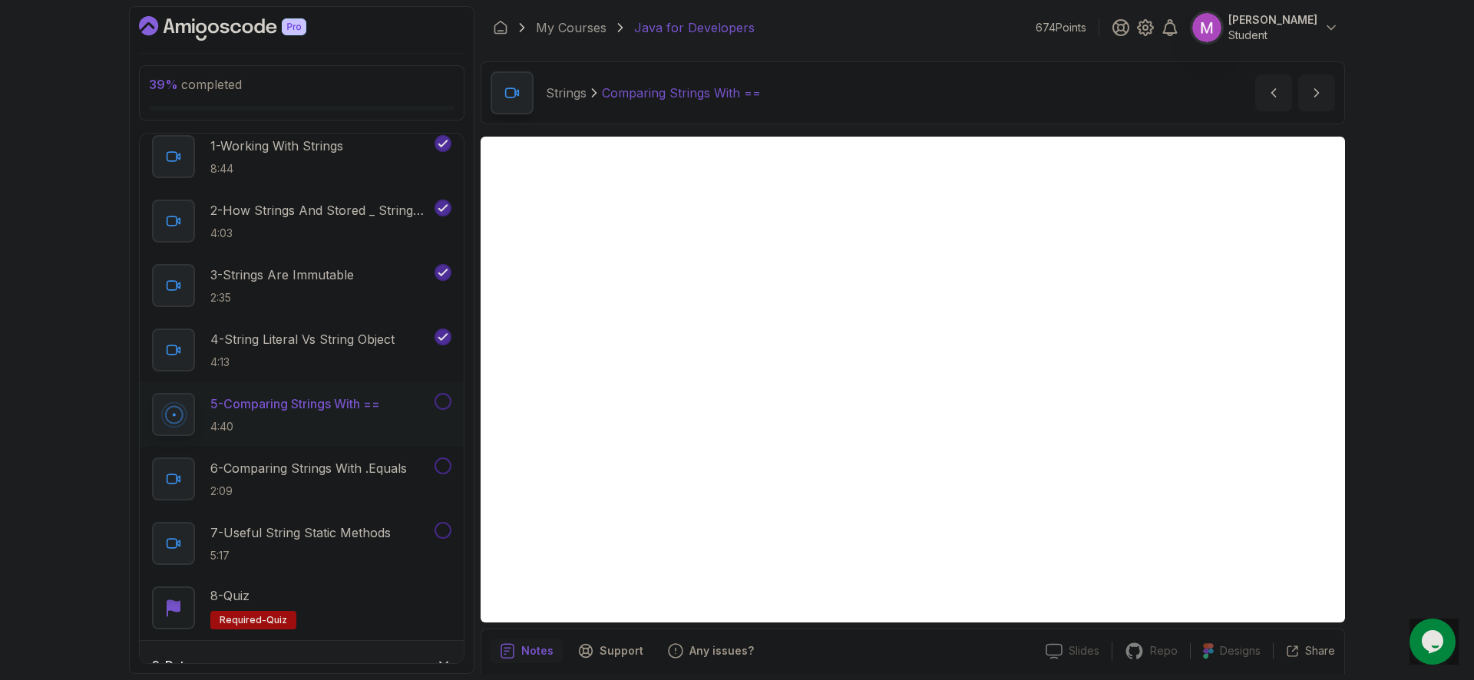
scroll to position [55, 0]
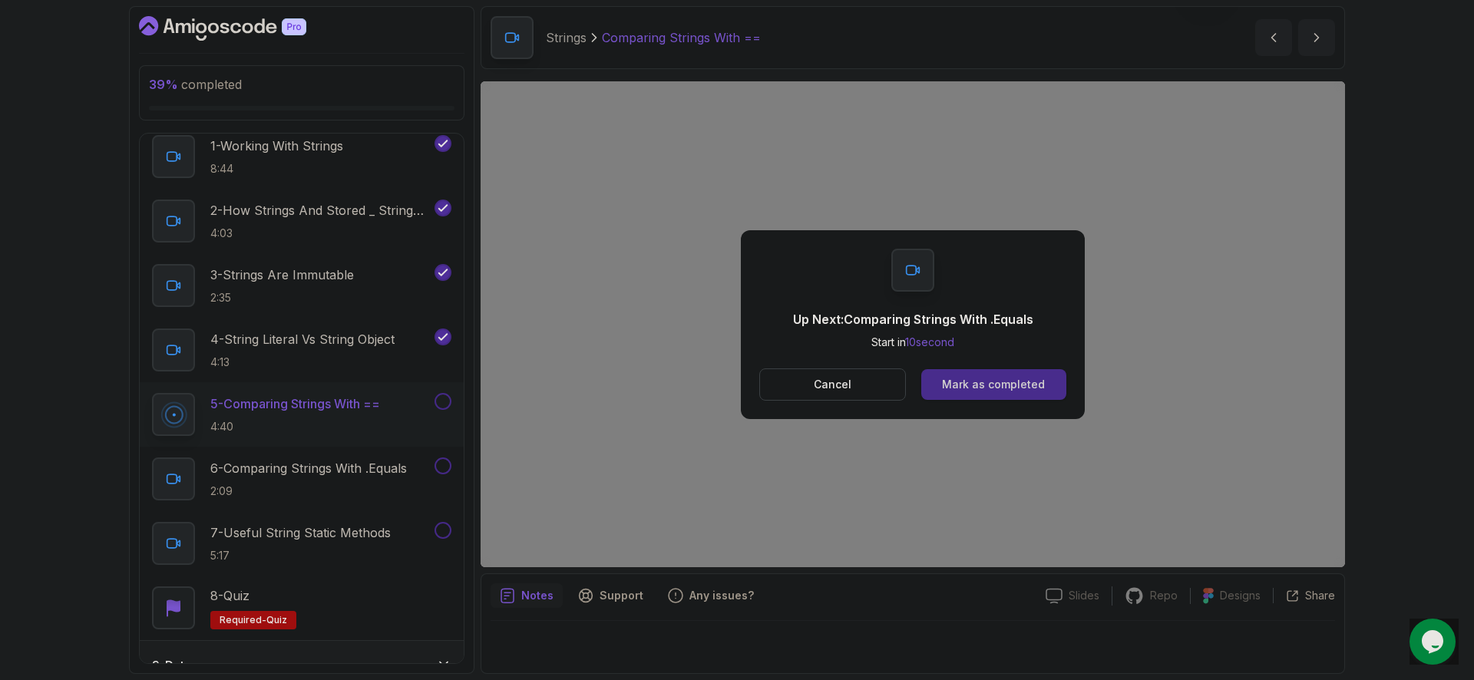
click at [1023, 388] on div "Mark as completed" at bounding box center [993, 384] width 103 height 15
